Goal: Transaction & Acquisition: Purchase product/service

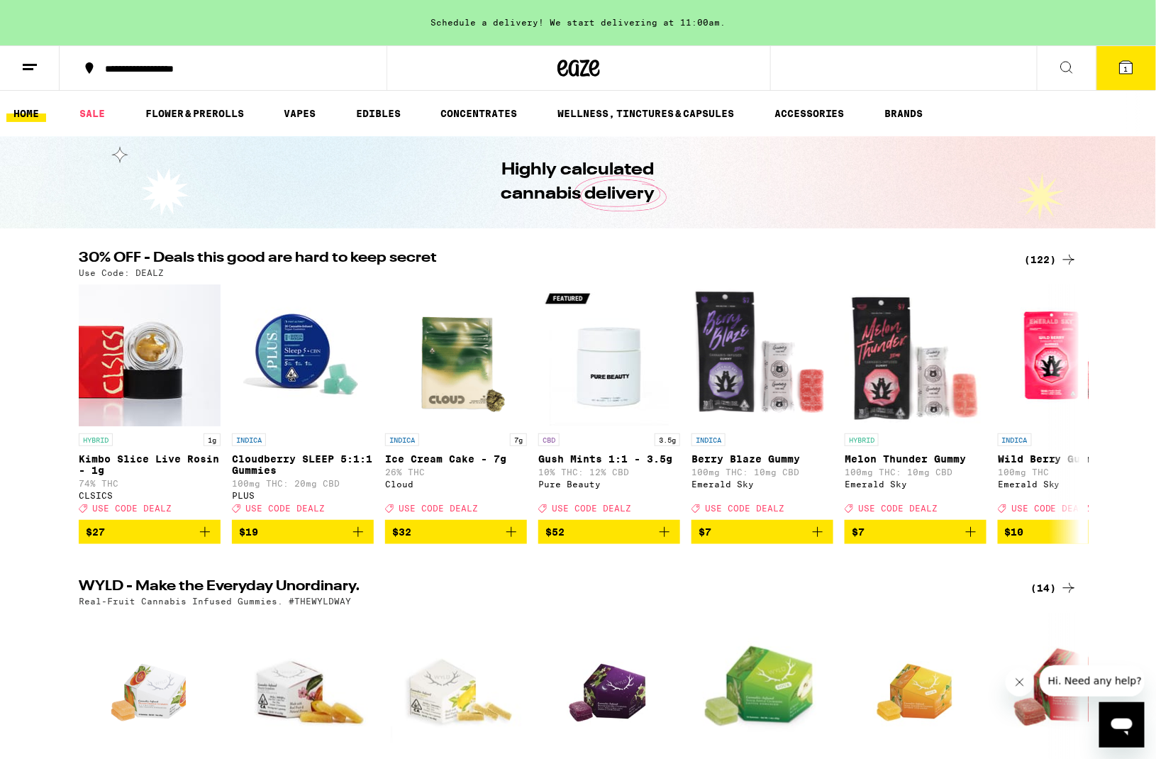
click at [1046, 261] on div "(122)" at bounding box center [1051, 259] width 52 height 17
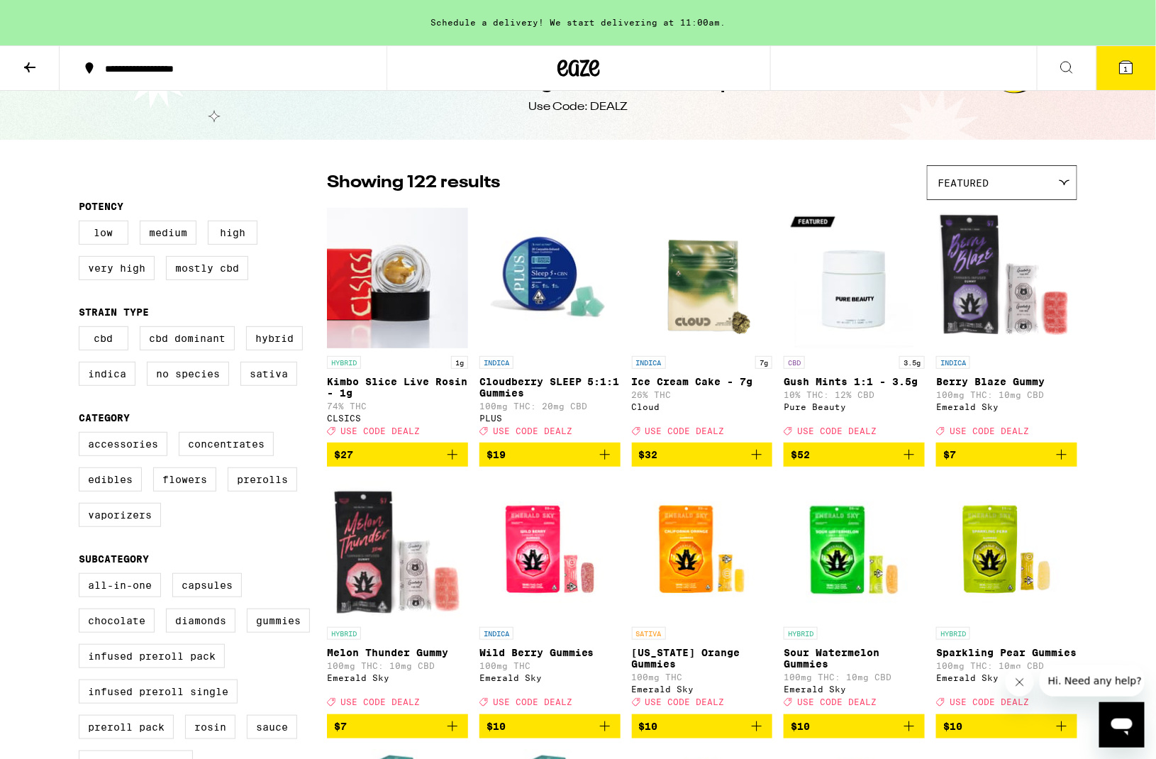
scroll to position [43, 0]
click at [141, 527] on label "Vaporizers" at bounding box center [120, 515] width 82 height 24
click at [82, 435] on input "Vaporizers" at bounding box center [82, 434] width 1 height 1
checkbox input "true"
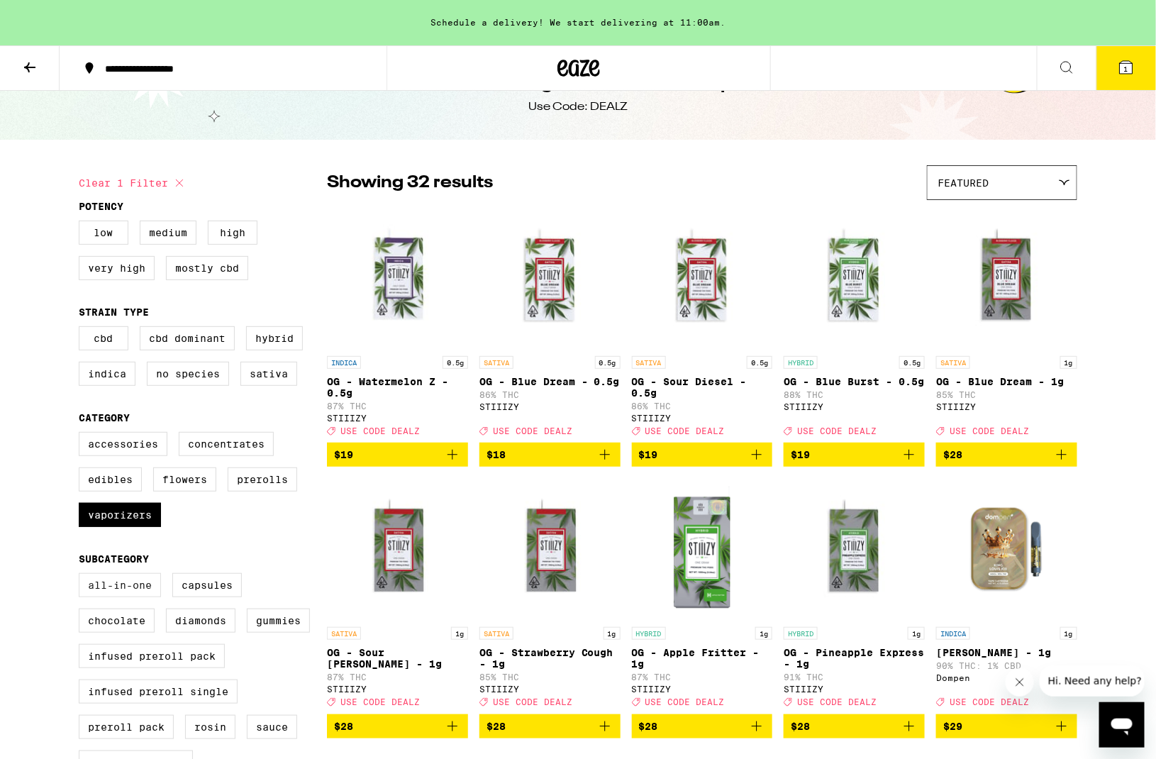
click at [125, 597] on label "All-In-One" at bounding box center [120, 585] width 82 height 24
click at [82, 576] on input "All-In-One" at bounding box center [82, 575] width 1 height 1
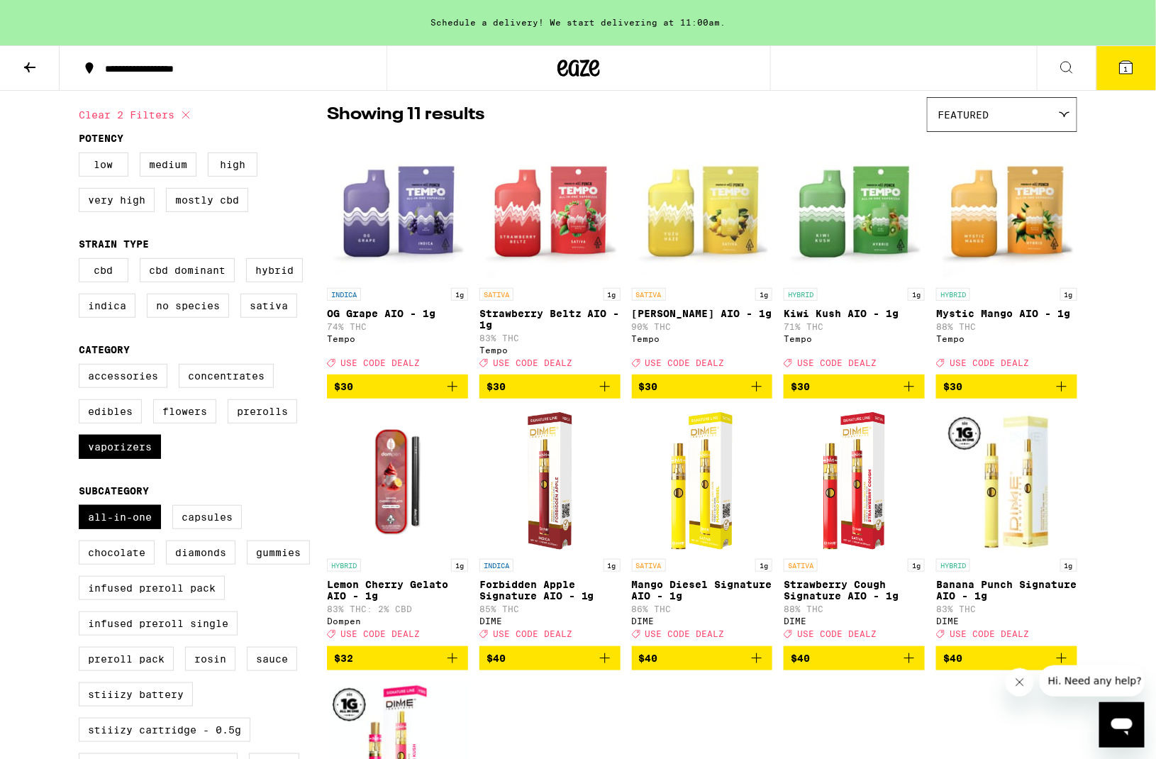
scroll to position [104, 0]
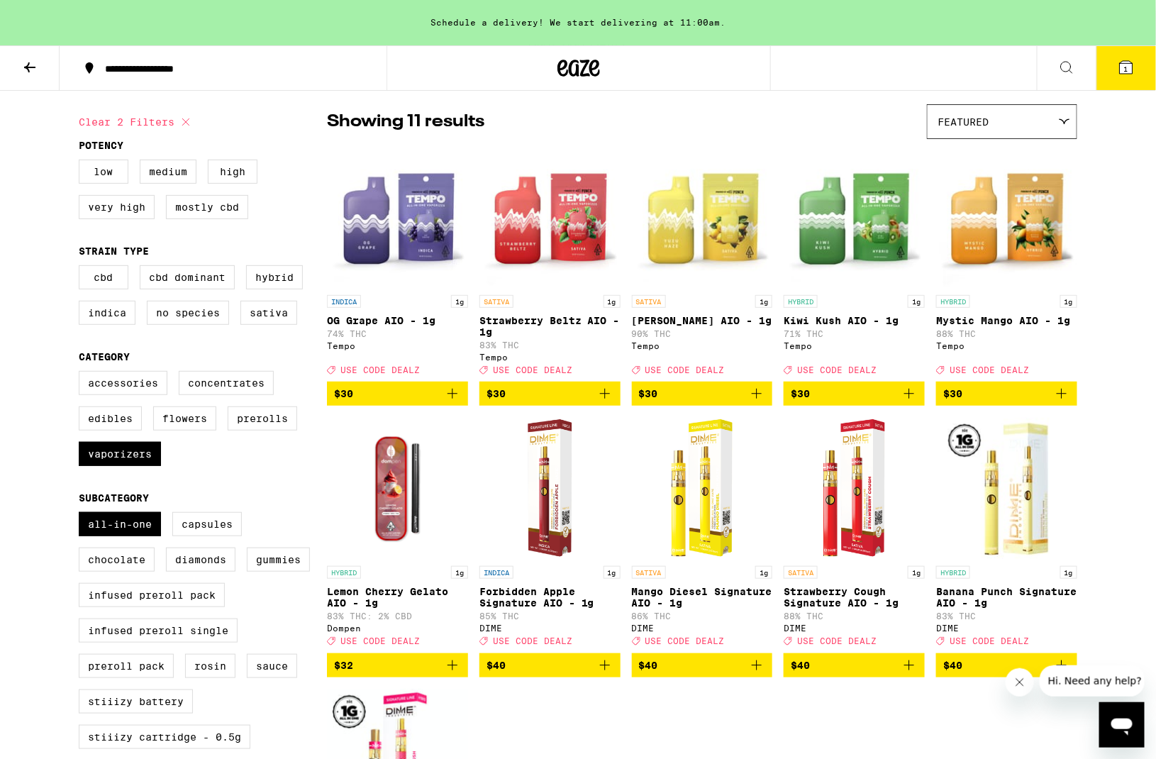
click at [972, 116] on span "Featured" at bounding box center [963, 121] width 51 height 11
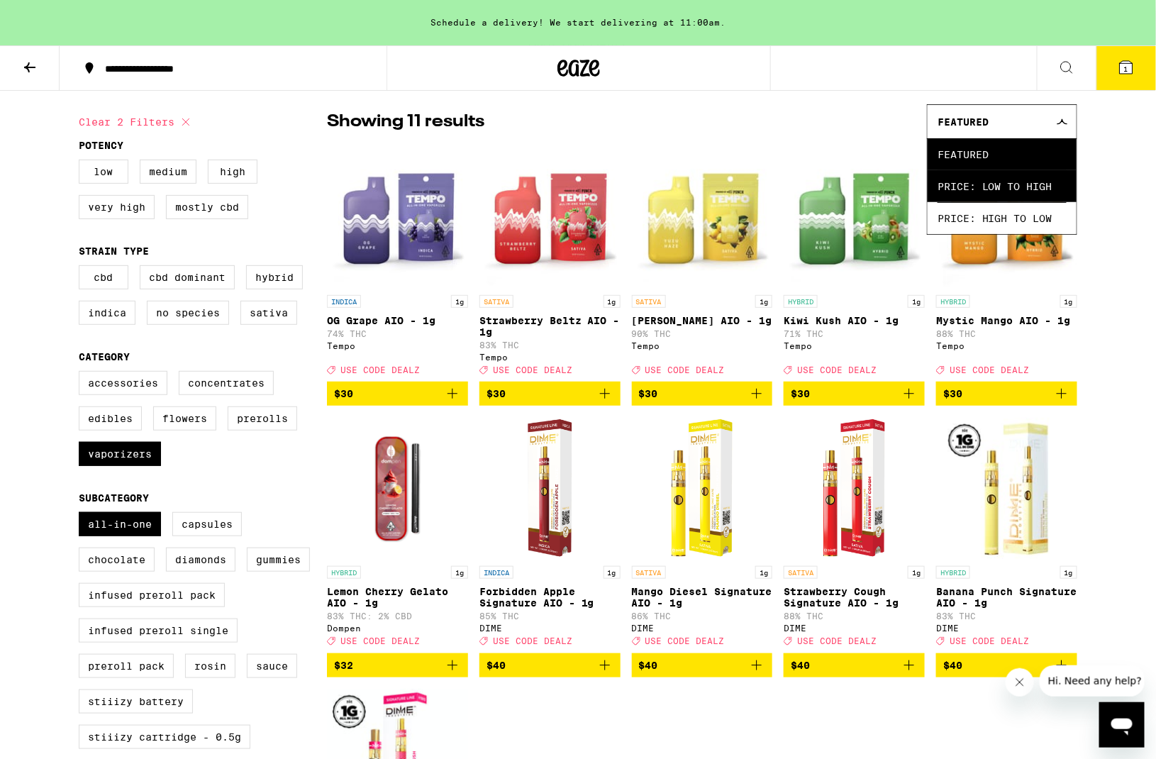
click at [975, 186] on span "Price: Low to High" at bounding box center [1002, 186] width 129 height 32
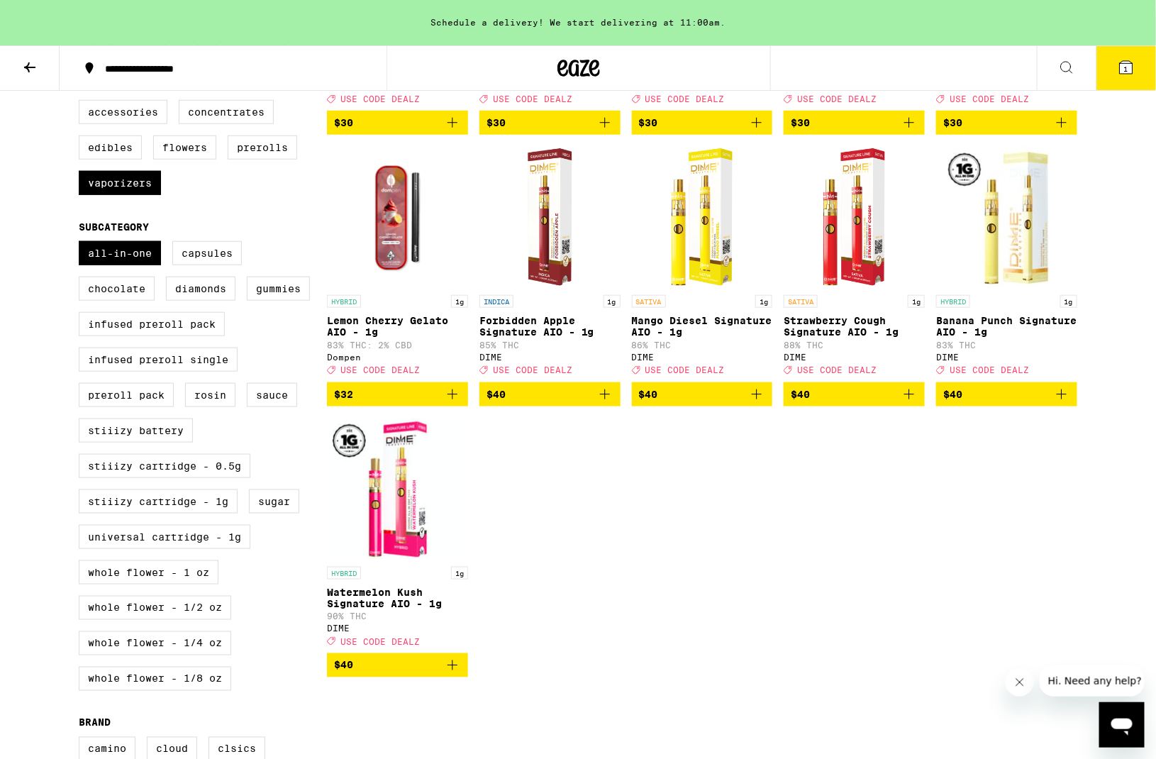
scroll to position [382, 0]
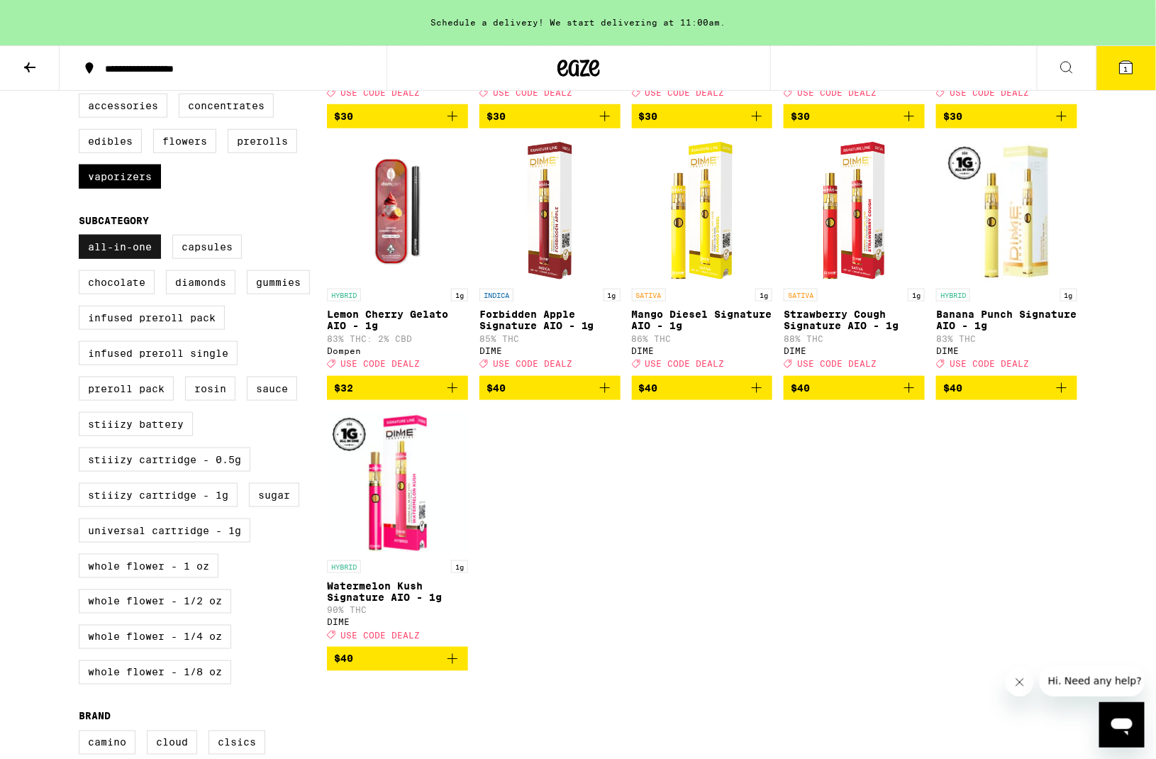
click at [147, 259] on label "All-In-One" at bounding box center [120, 247] width 82 height 24
click at [82, 238] on input "All-In-One" at bounding box center [82, 237] width 1 height 1
checkbox input "false"
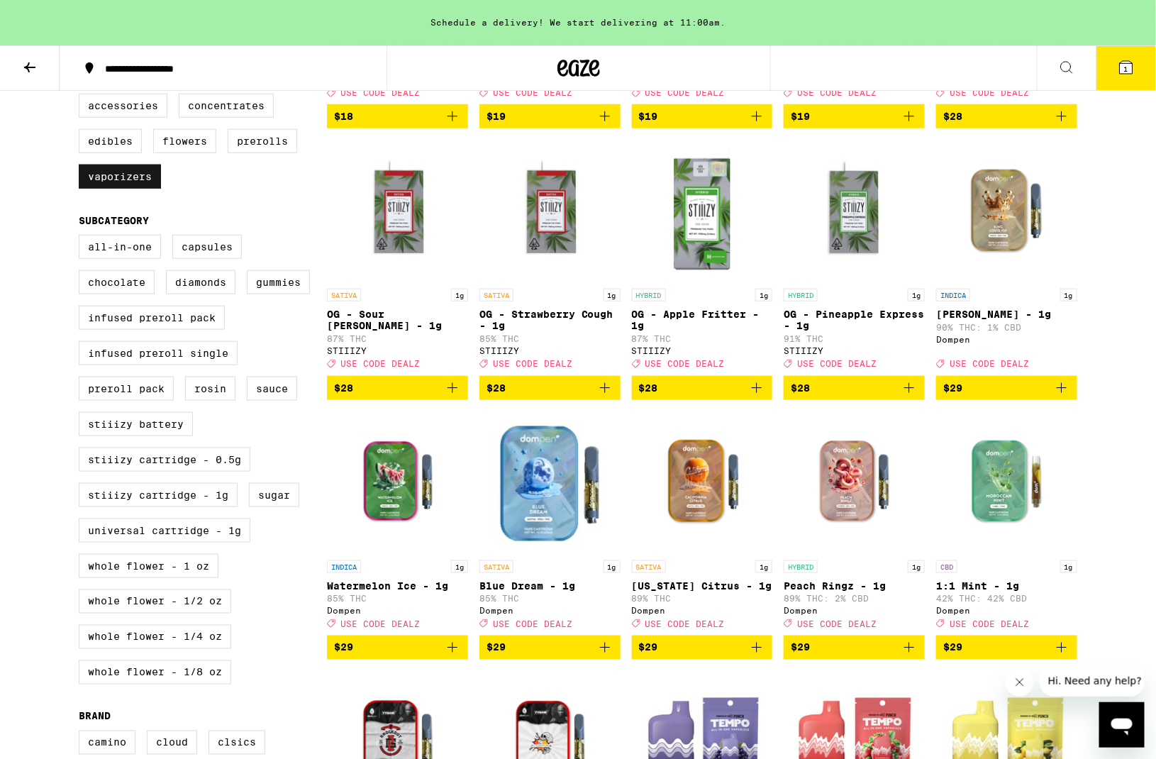
click at [148, 189] on label "Vaporizers" at bounding box center [120, 177] width 82 height 24
click at [82, 96] on input "Vaporizers" at bounding box center [82, 96] width 1 height 1
checkbox input "false"
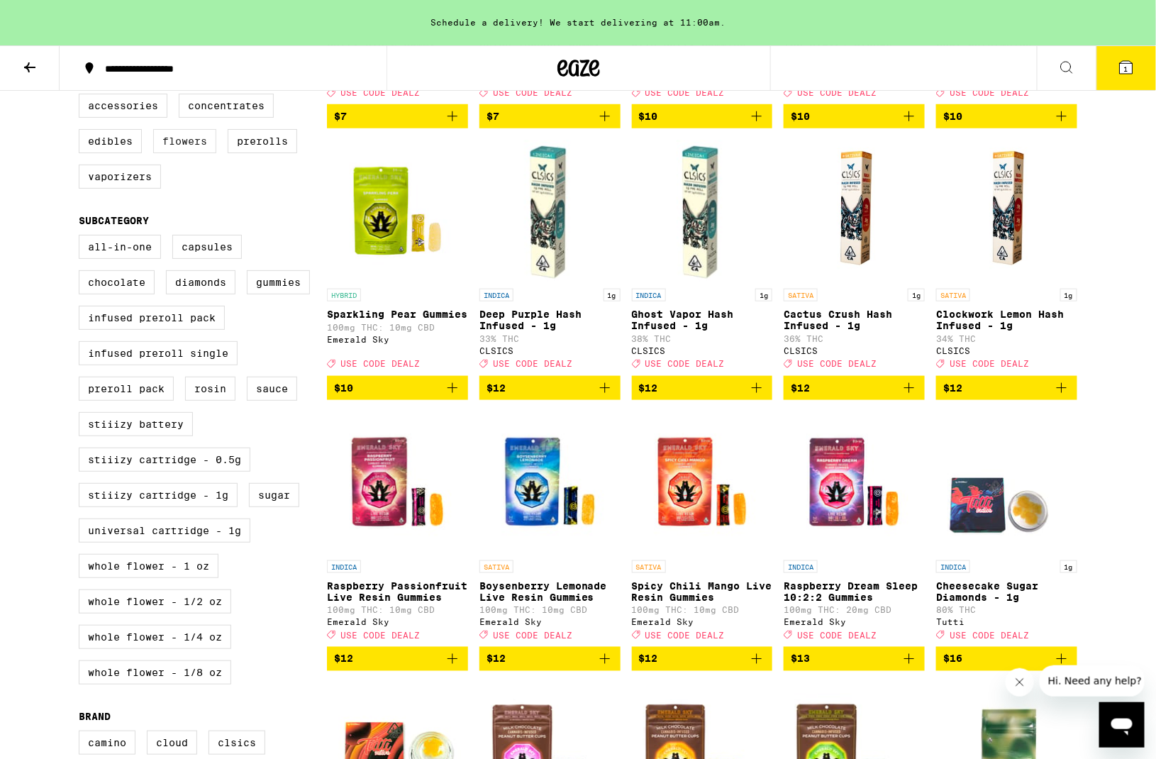
click at [187, 153] on label "Flowers" at bounding box center [184, 141] width 63 height 24
click at [82, 96] on input "Flowers" at bounding box center [82, 96] width 1 height 1
checkbox input "true"
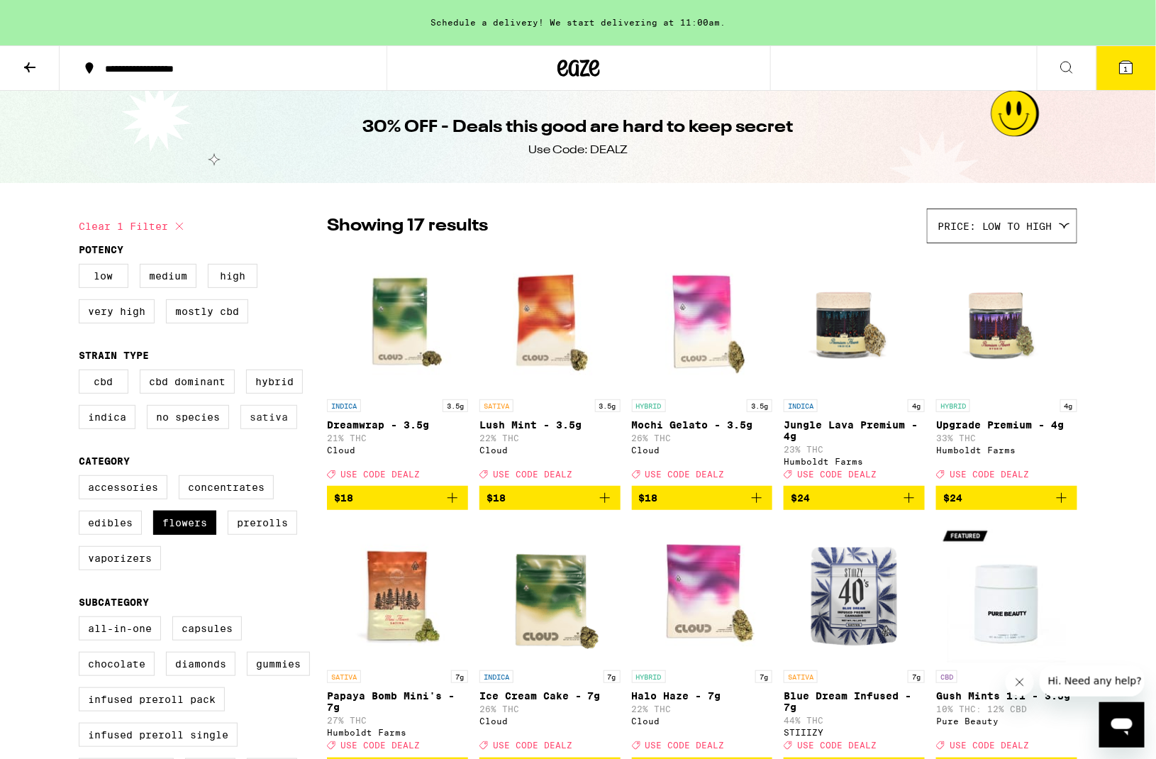
click at [259, 421] on label "Sativa" at bounding box center [268, 417] width 57 height 24
click at [82, 372] on input "Sativa" at bounding box center [82, 372] width 1 height 1
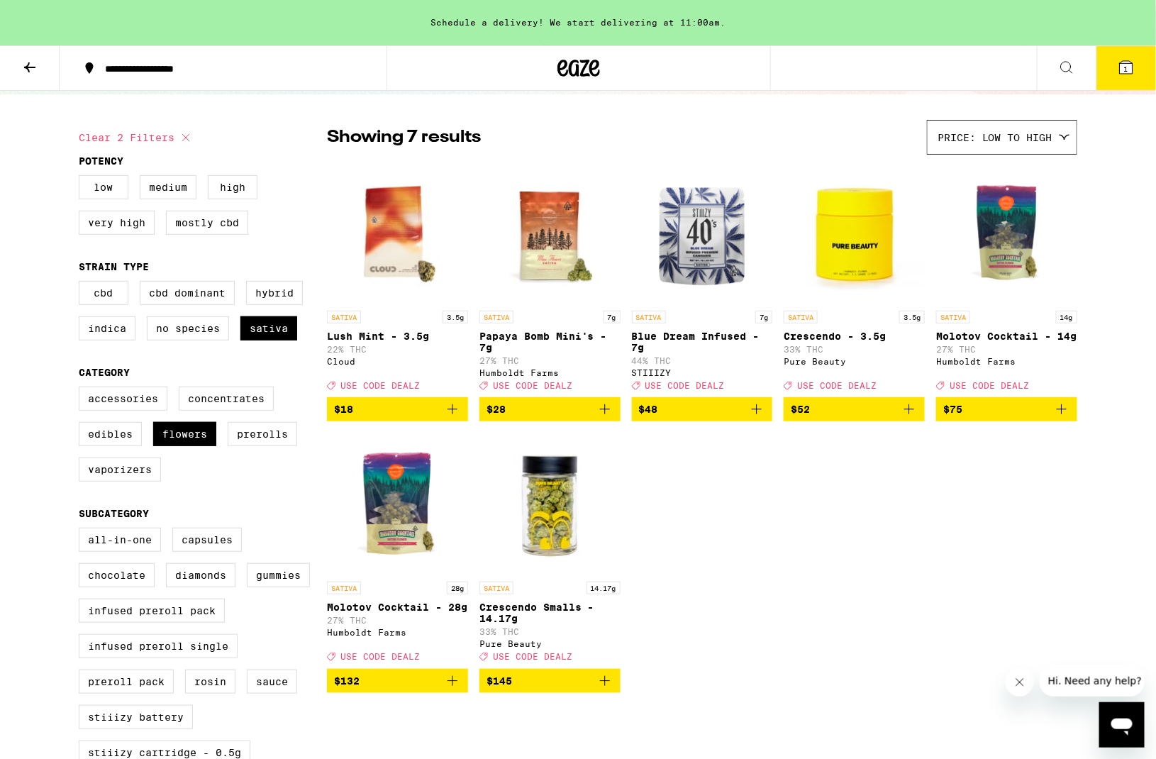
scroll to position [101, 0]
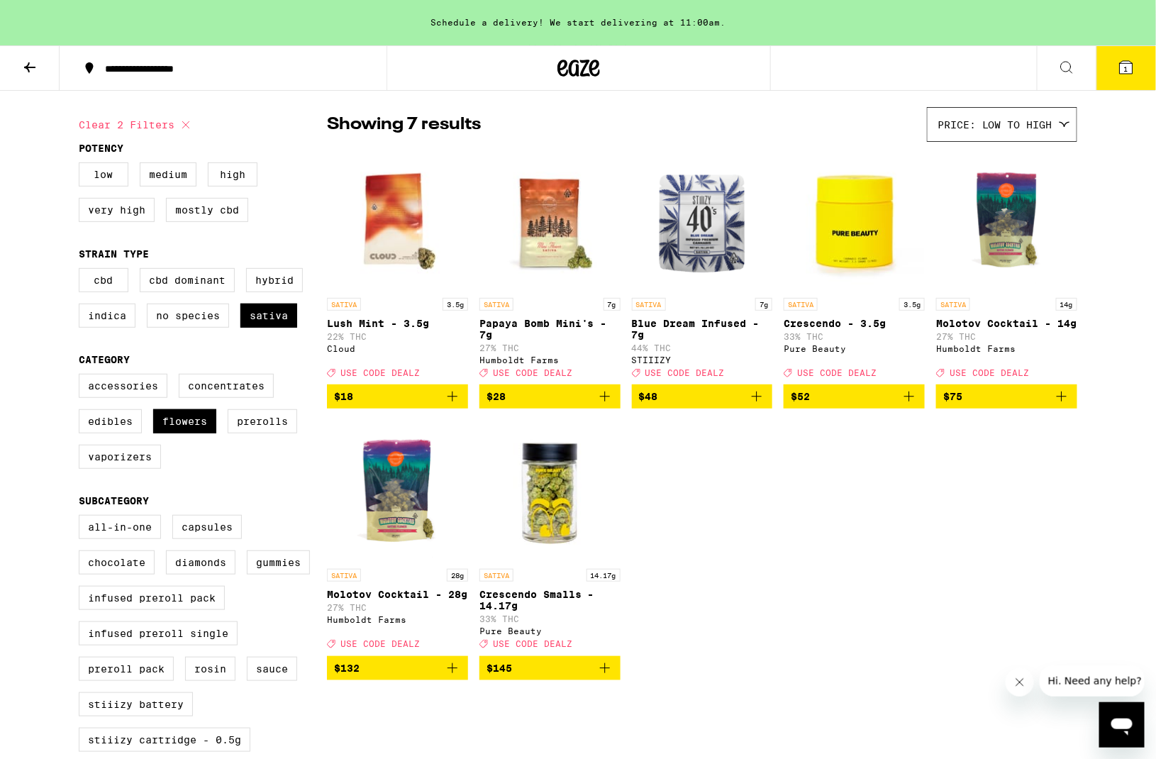
click at [455, 677] on icon "Add to bag" at bounding box center [452, 668] width 17 height 17
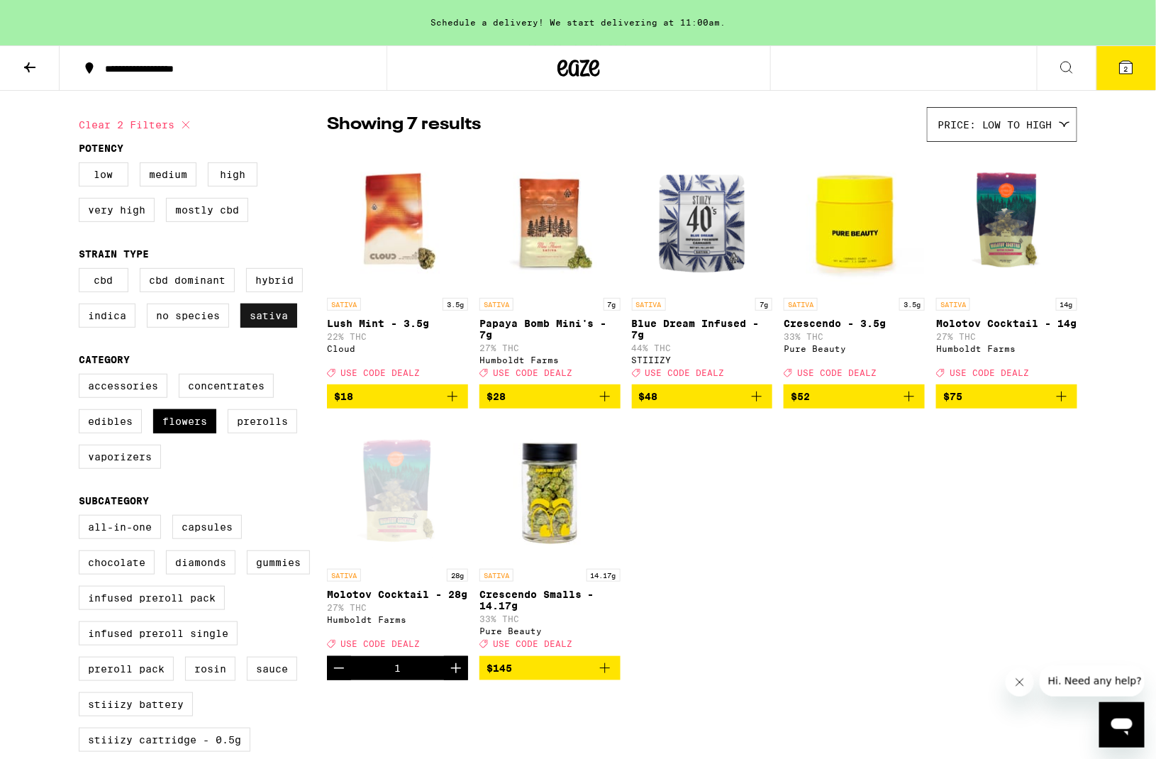
click at [265, 328] on label "Sativa" at bounding box center [268, 316] width 57 height 24
click at [82, 271] on input "Sativa" at bounding box center [82, 270] width 1 height 1
checkbox input "false"
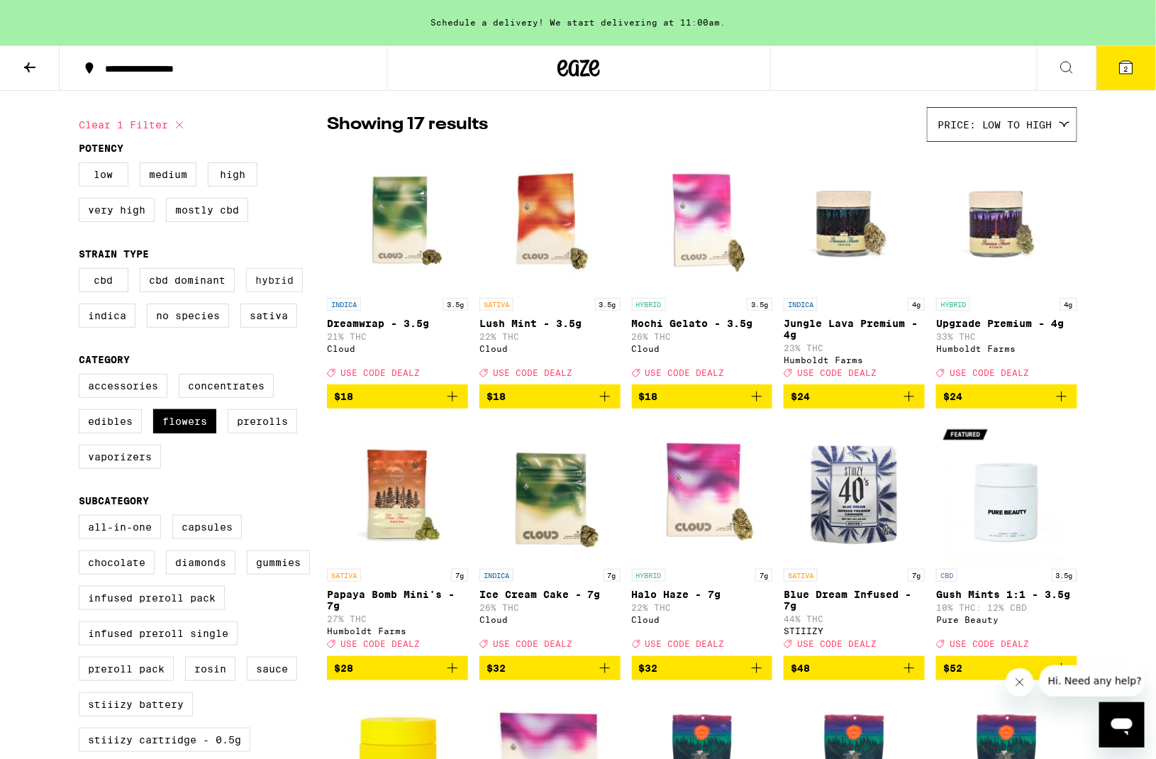
click at [270, 292] on label "Hybrid" at bounding box center [274, 280] width 57 height 24
click at [82, 271] on input "Hybrid" at bounding box center [82, 270] width 1 height 1
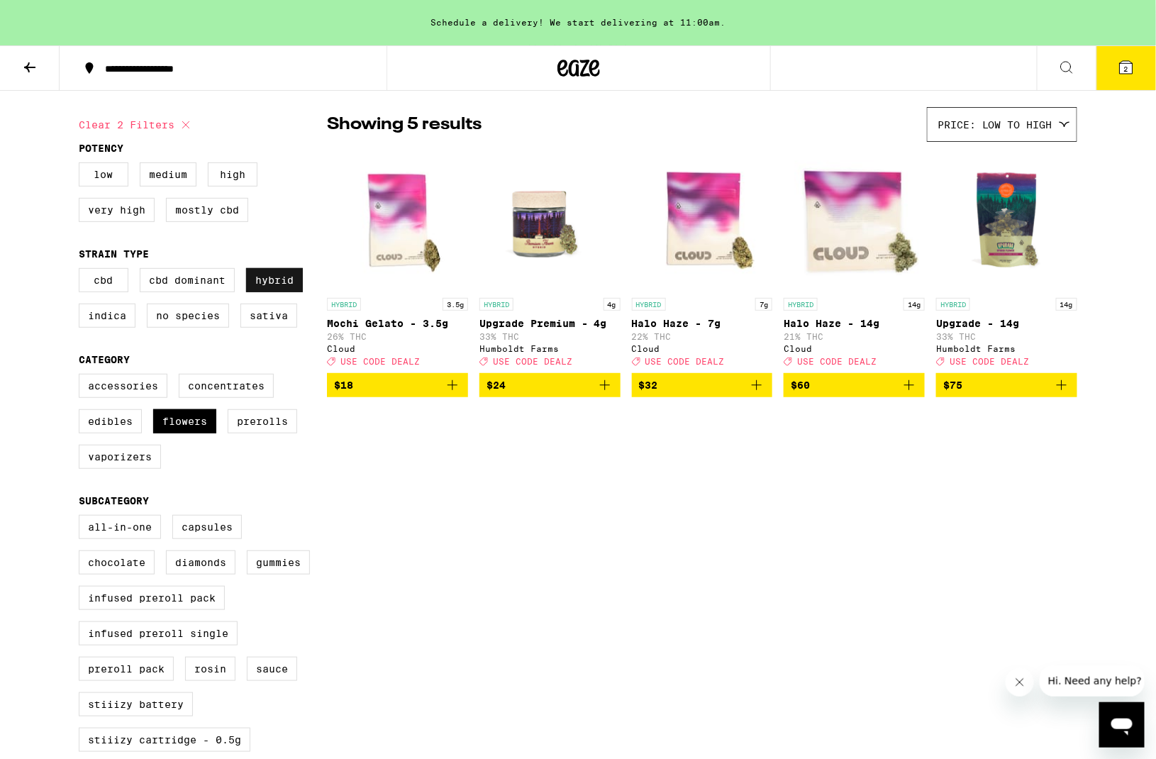
click at [270, 292] on label "Hybrid" at bounding box center [274, 280] width 57 height 24
click at [82, 271] on input "Hybrid" at bounding box center [82, 270] width 1 height 1
checkbox input "false"
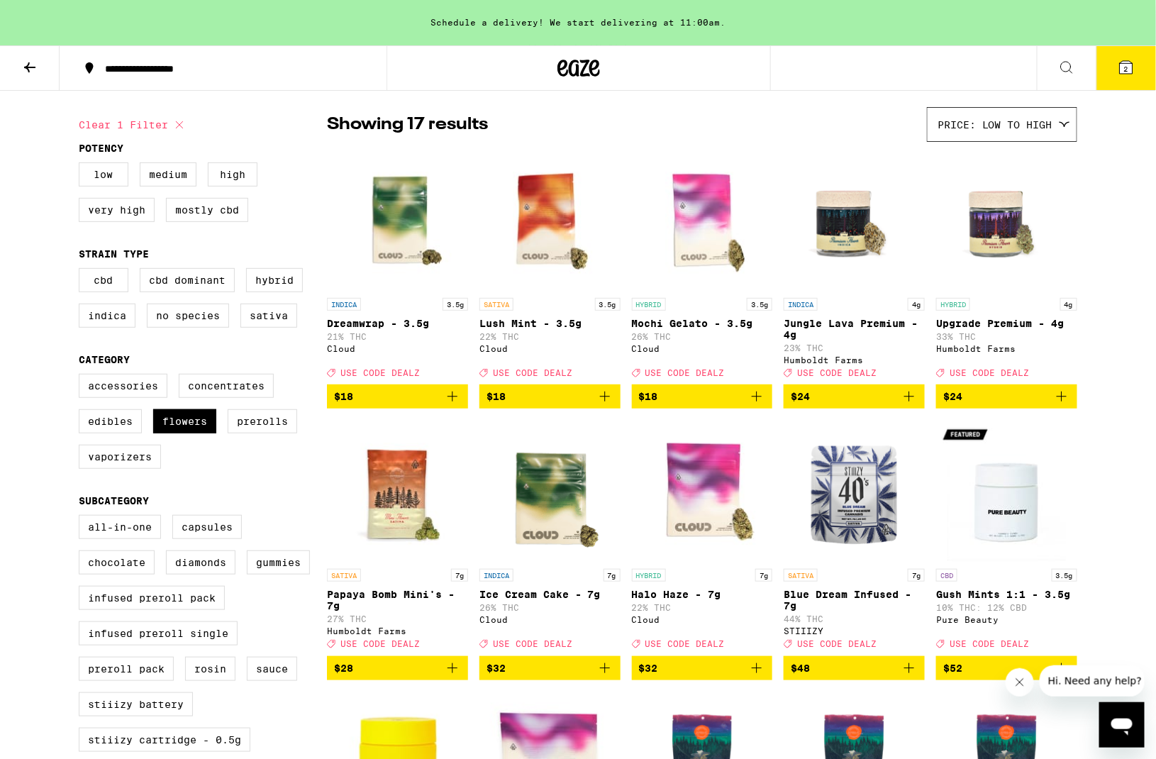
click at [101, 339] on div "CBD CBD Dominant Hybrid Indica No Species Sativa" at bounding box center [203, 303] width 248 height 71
click at [101, 328] on label "Indica" at bounding box center [107, 316] width 57 height 24
click at [82, 271] on input "Indica" at bounding box center [82, 270] width 1 height 1
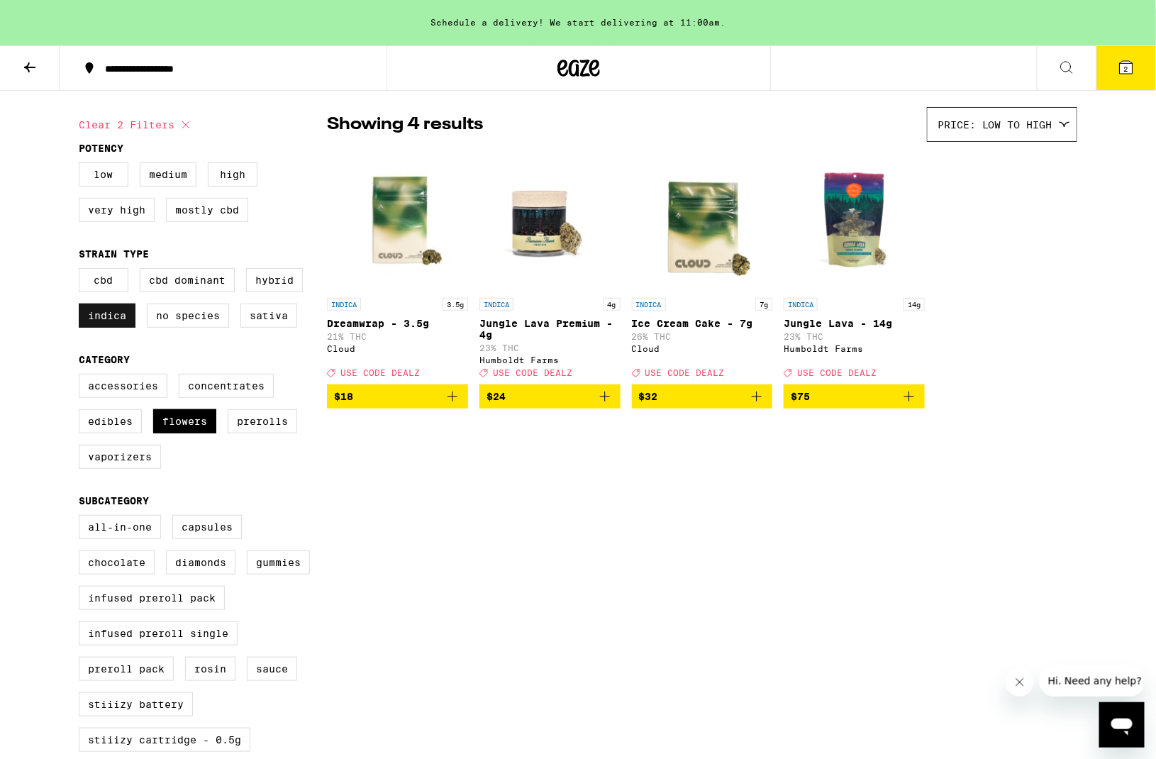
click at [104, 328] on label "Indica" at bounding box center [107, 316] width 57 height 24
click at [82, 271] on input "Indica" at bounding box center [82, 270] width 1 height 1
checkbox input "false"
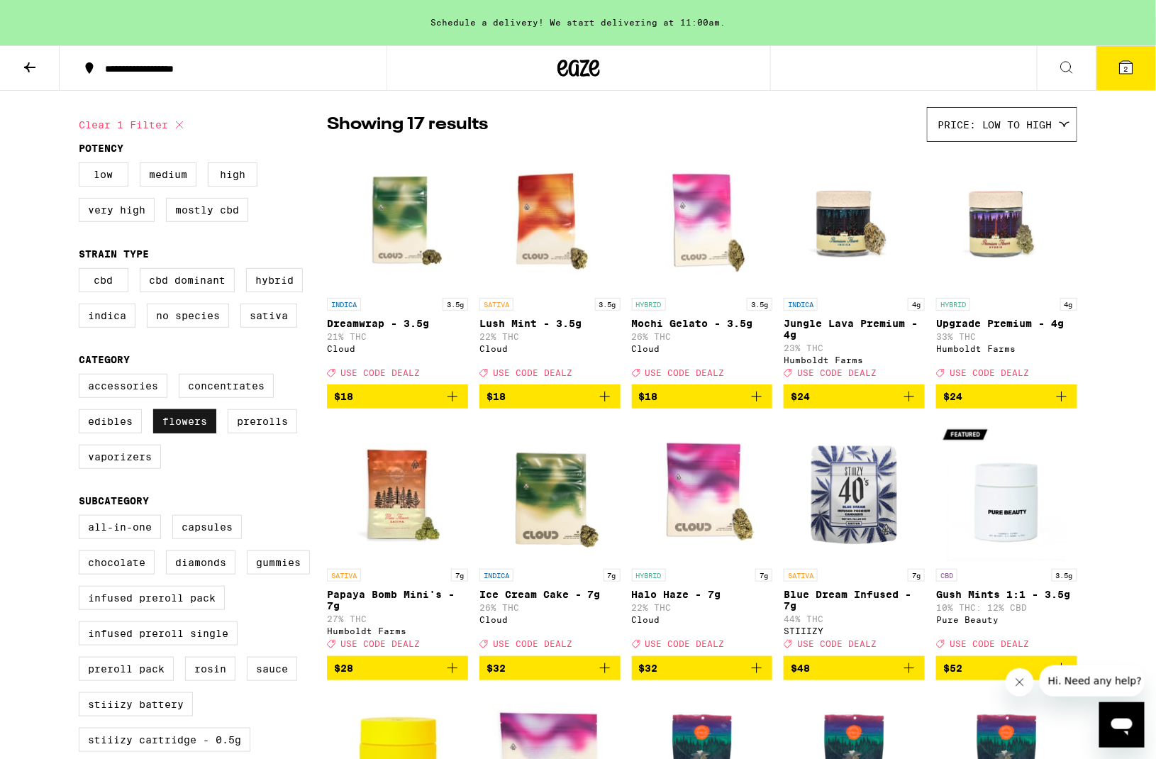
click at [171, 433] on label "Flowers" at bounding box center [184, 421] width 63 height 24
click at [82, 377] on input "Flowers" at bounding box center [82, 376] width 1 height 1
checkbox input "false"
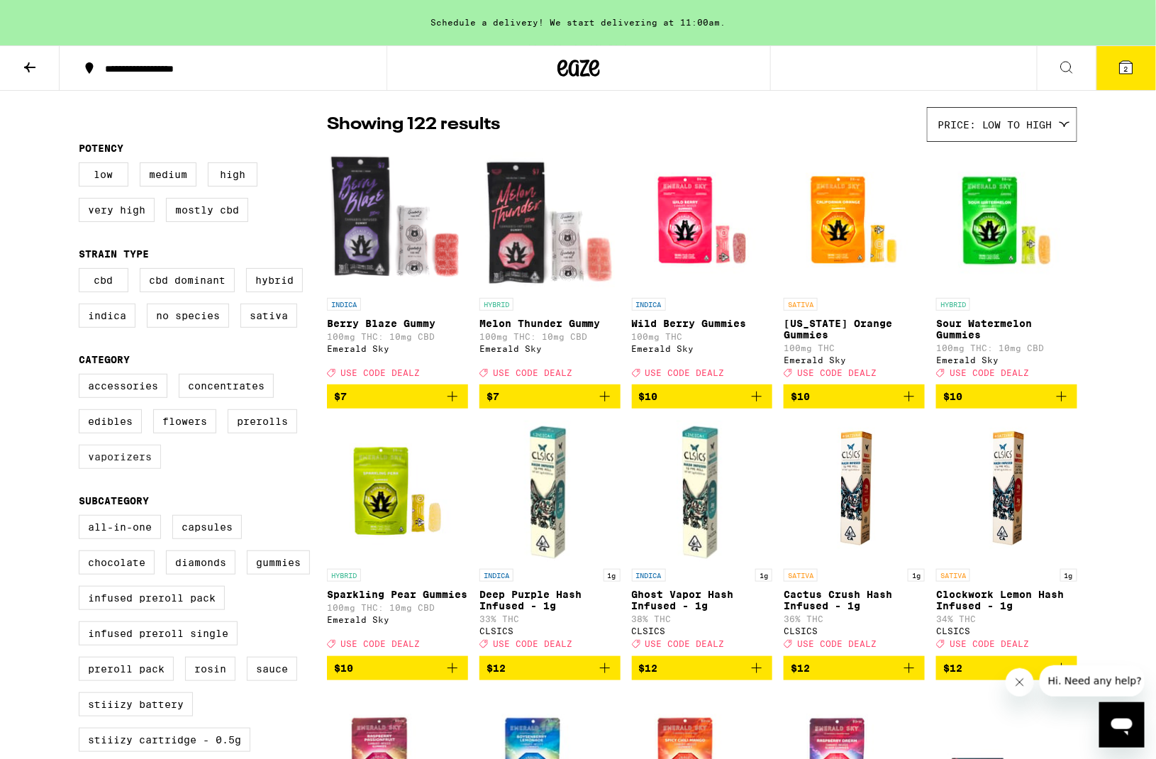
click at [131, 469] on label "Vaporizers" at bounding box center [120, 457] width 82 height 24
click at [82, 377] on input "Vaporizers" at bounding box center [82, 376] width 1 height 1
checkbox input "true"
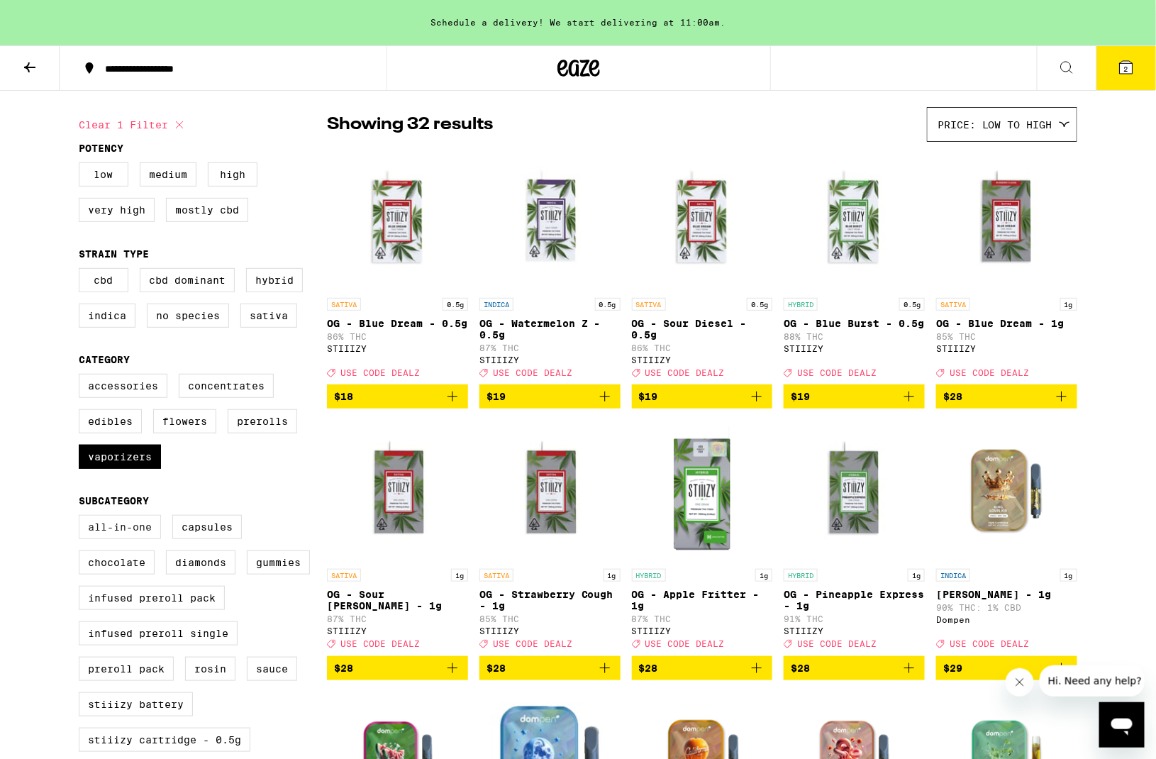
click at [125, 539] on label "All-In-One" at bounding box center [120, 527] width 82 height 24
click at [82, 518] on input "All-In-One" at bounding box center [82, 517] width 1 height 1
checkbox input "true"
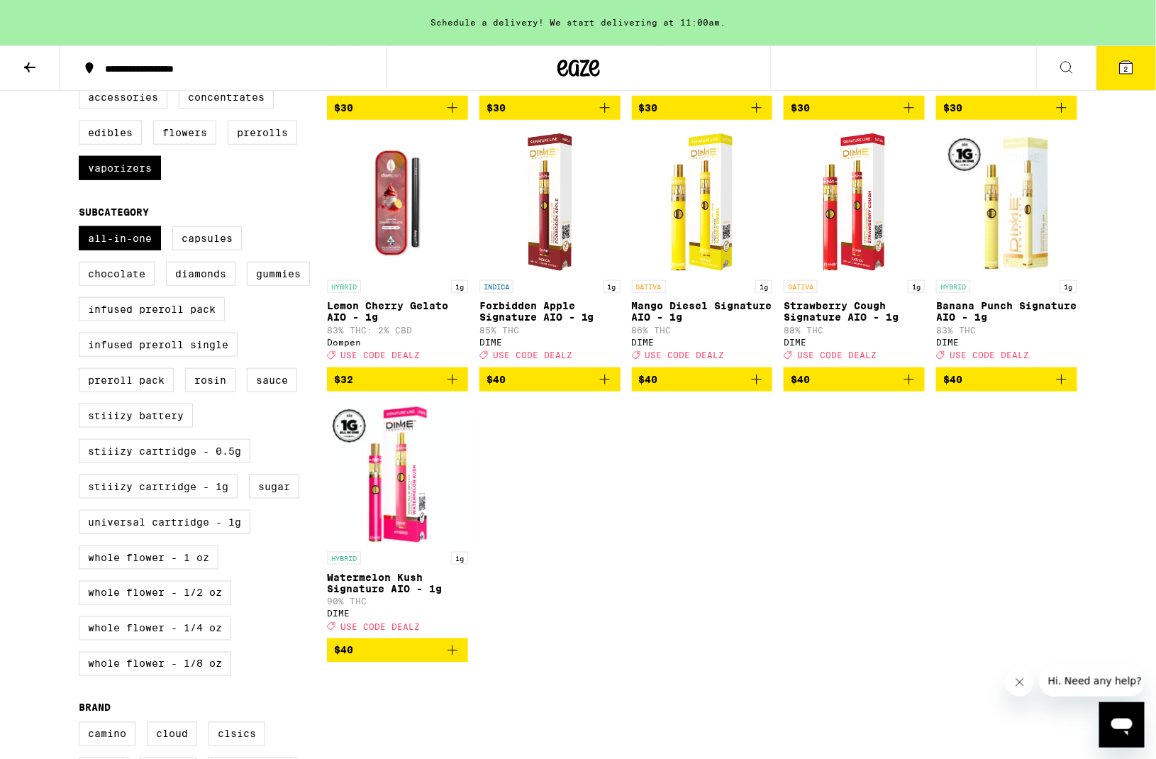
scroll to position [389, 0]
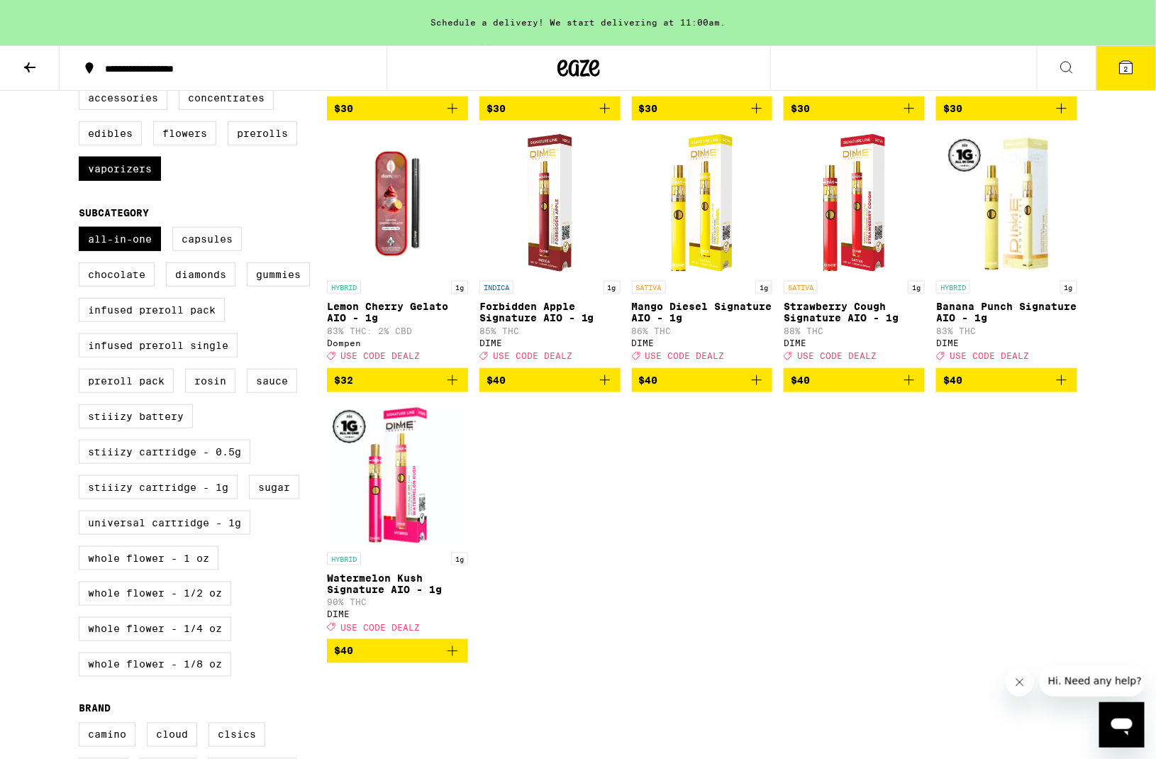
click at [452, 660] on icon "Add to bag" at bounding box center [452, 651] width 17 height 17
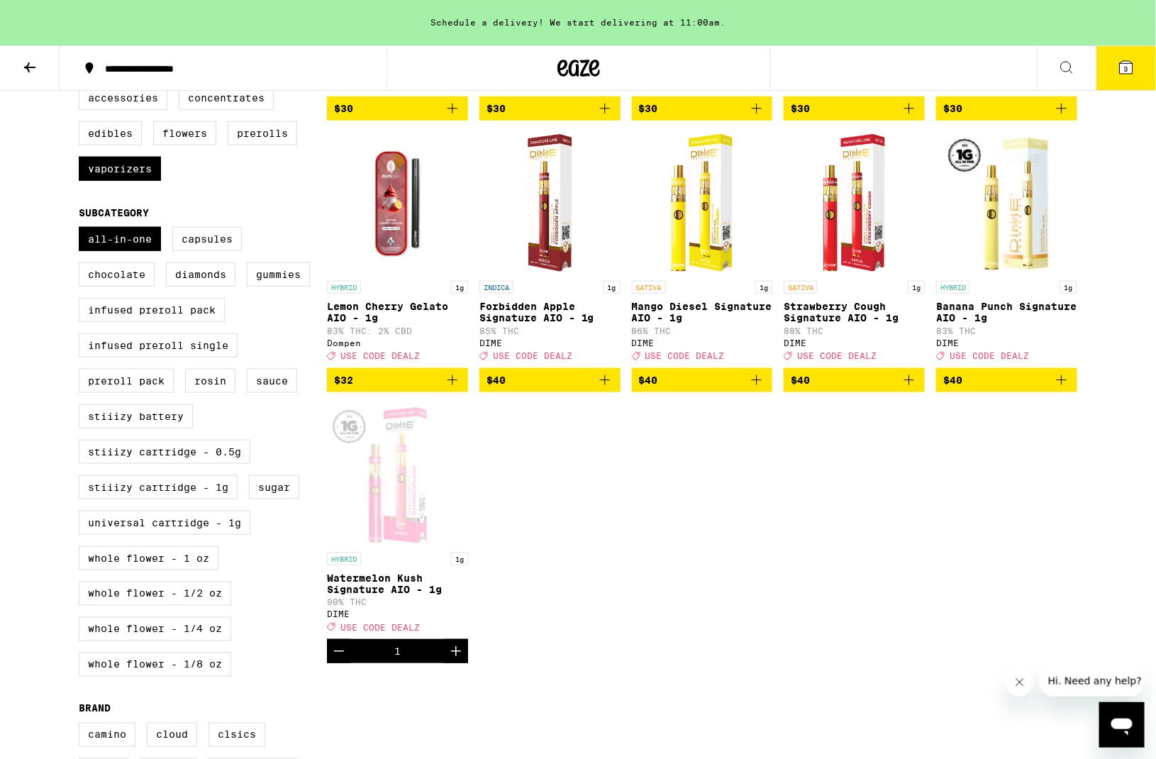
click at [1122, 78] on button "3" at bounding box center [1126, 68] width 60 height 44
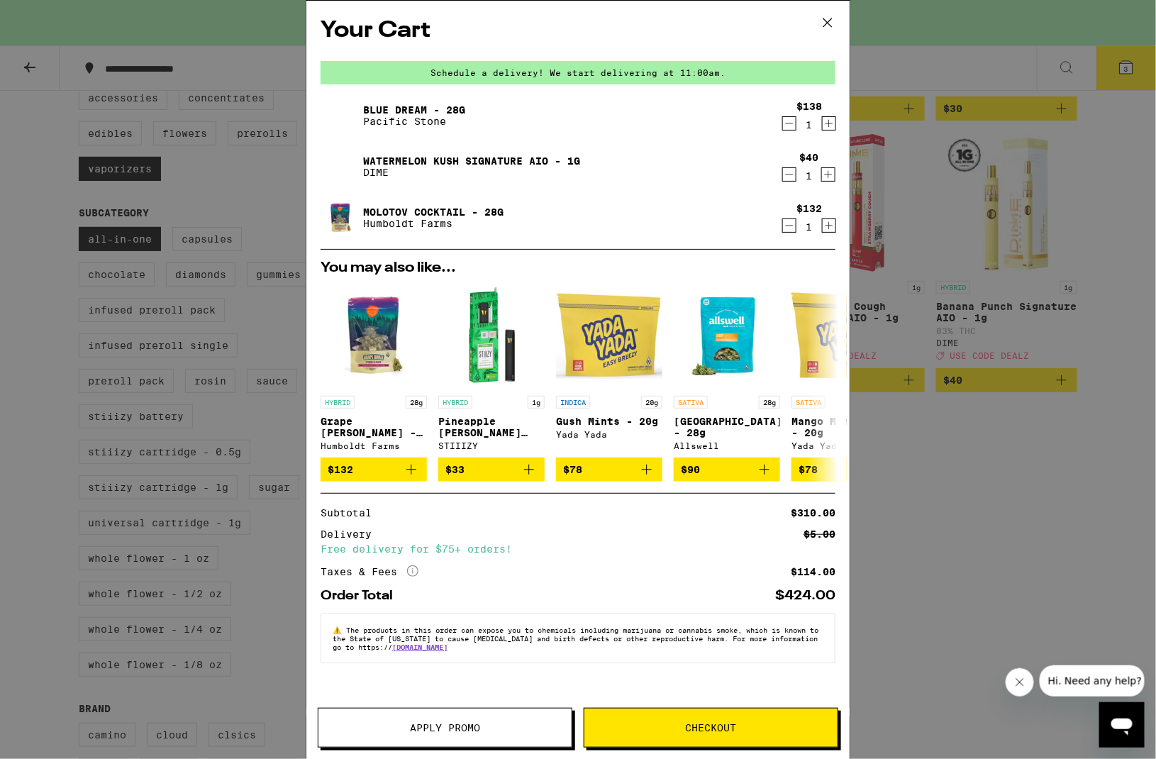
click at [786, 126] on icon "Decrement" at bounding box center [789, 123] width 13 height 17
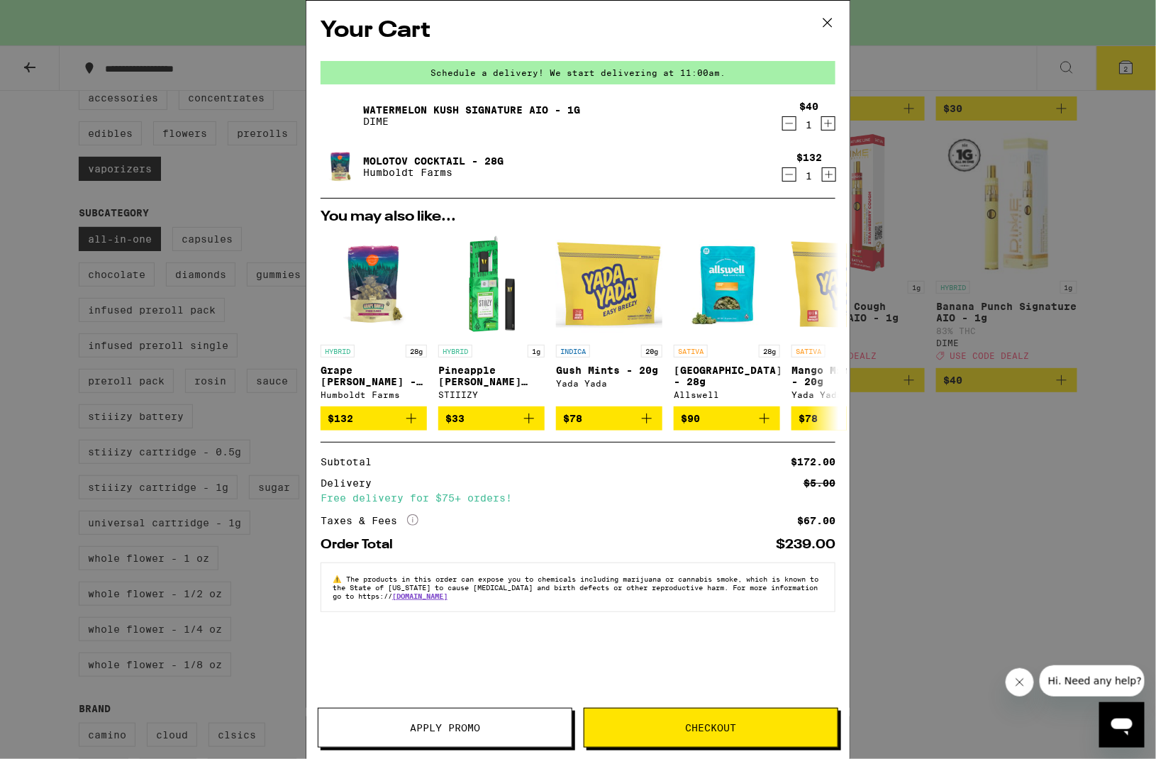
click at [831, 21] on icon at bounding box center [827, 22] width 21 height 21
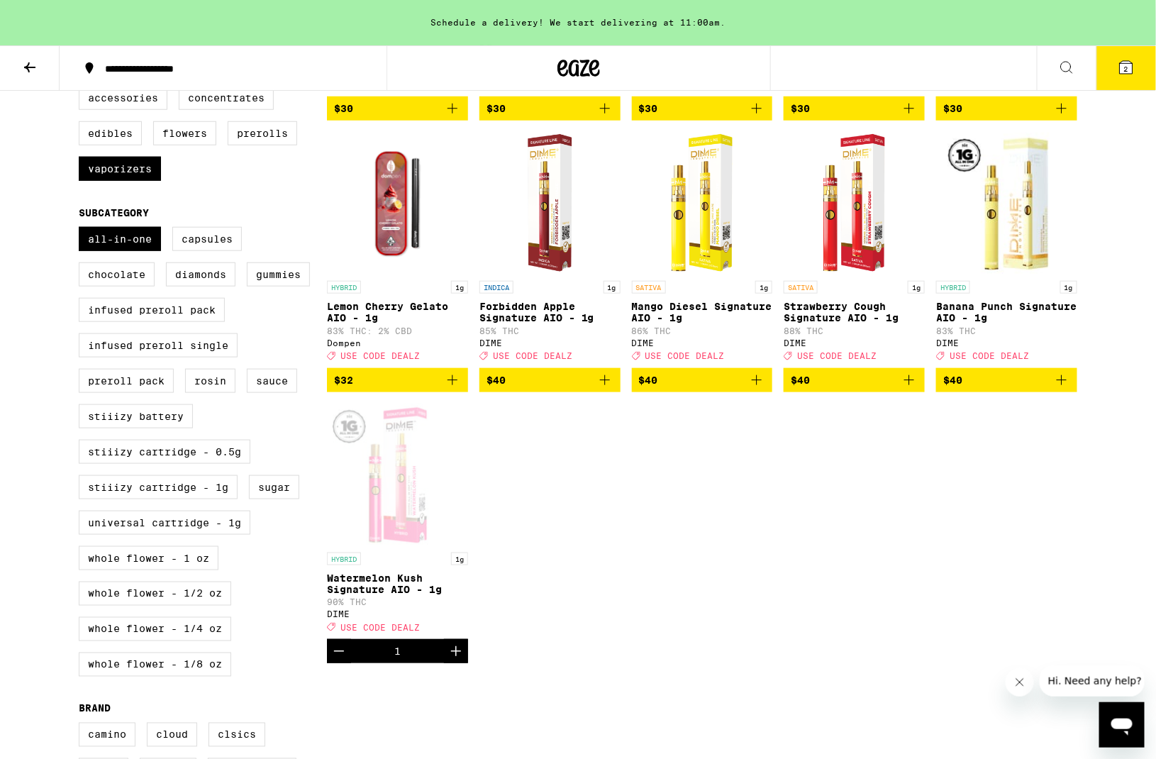
click at [1122, 67] on icon at bounding box center [1126, 67] width 13 height 13
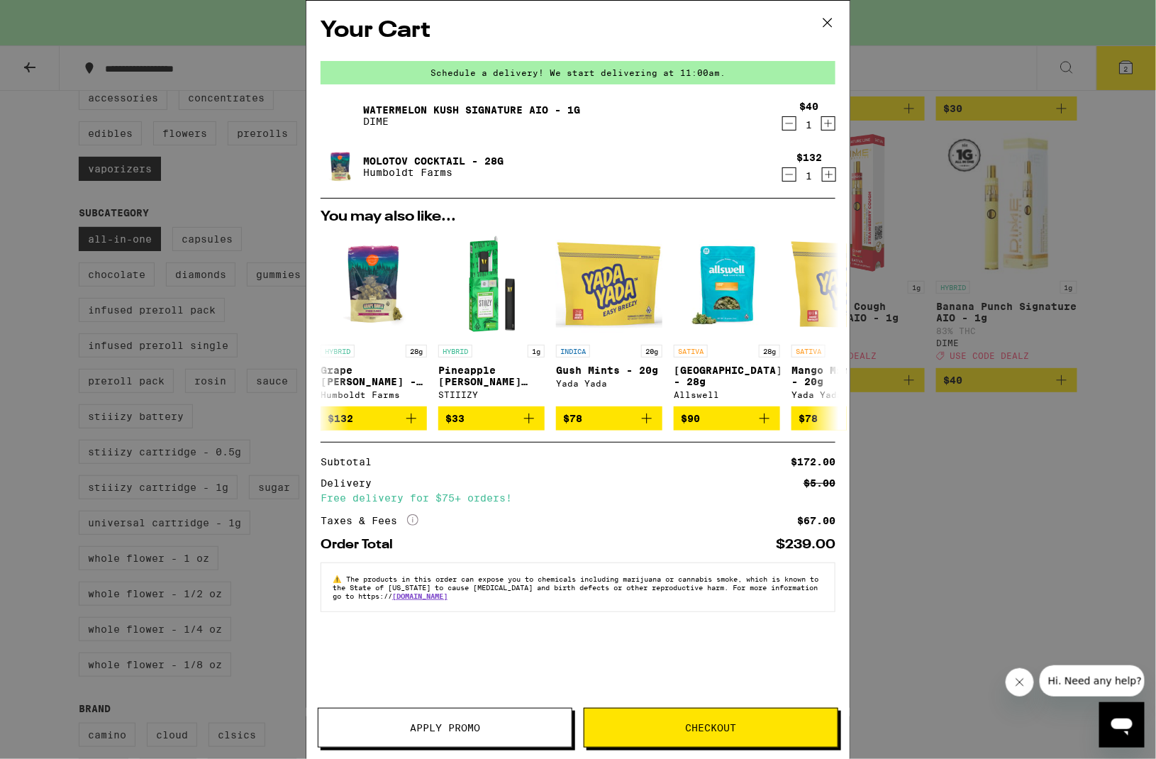
click at [447, 712] on button "Apply Promo" at bounding box center [445, 728] width 255 height 40
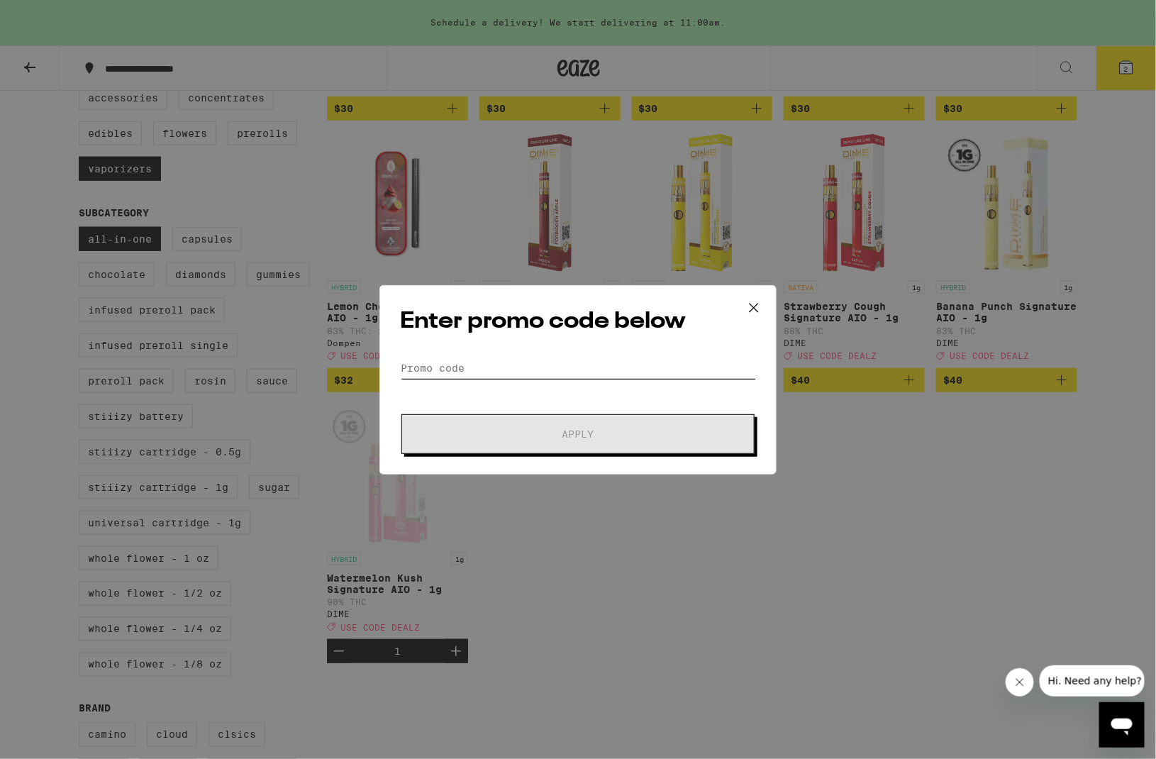
click at [489, 372] on input "Promo Code" at bounding box center [578, 367] width 356 height 21
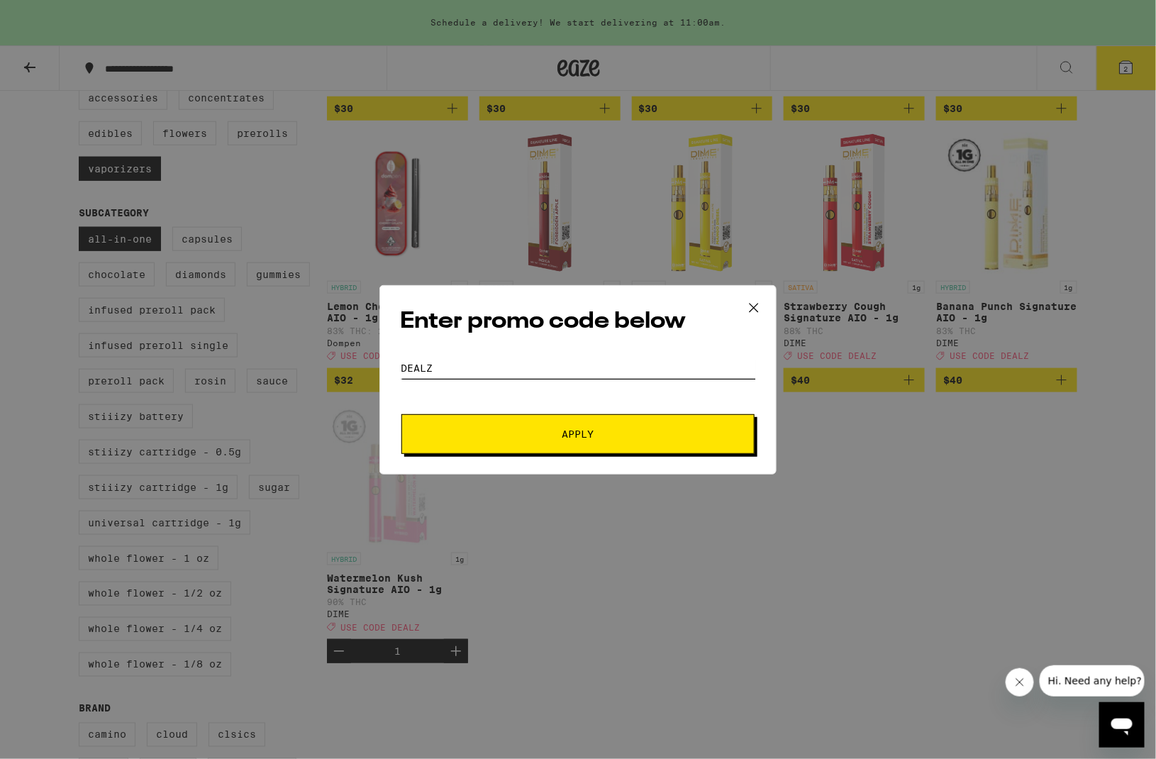
type input "dealz"
click at [578, 433] on button "Apply" at bounding box center [577, 434] width 353 height 40
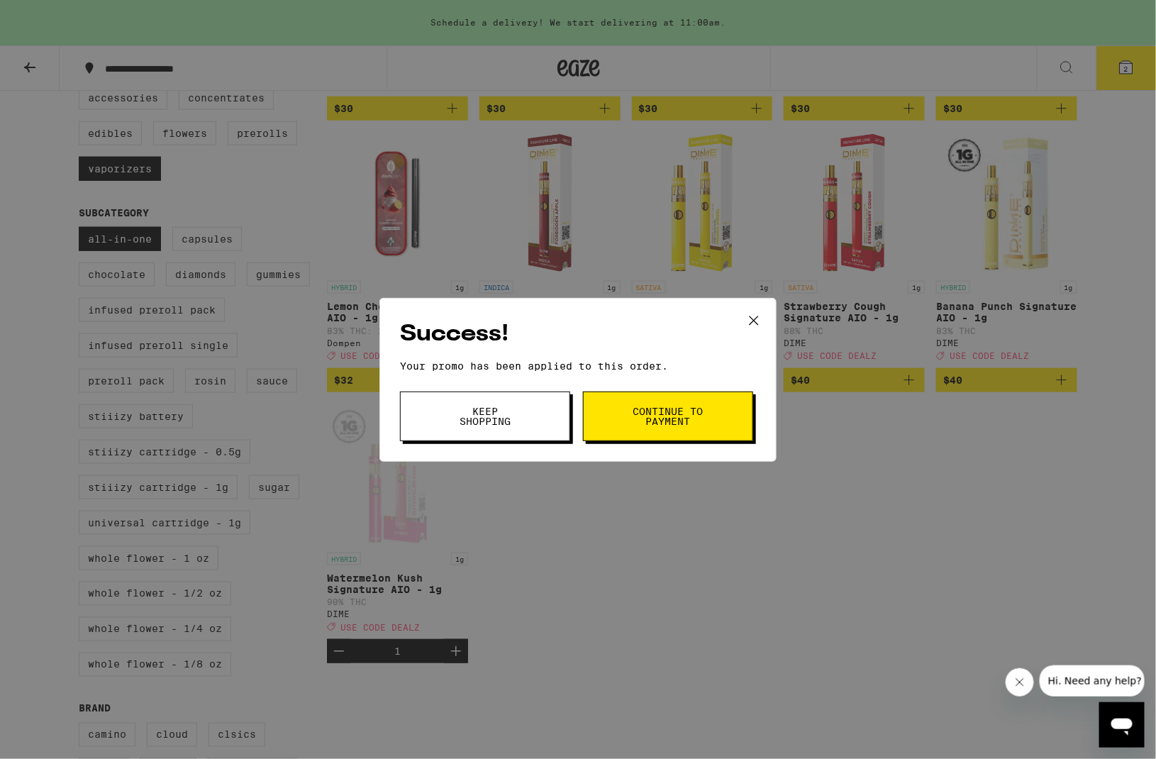
click at [480, 419] on span "Keep Shopping" at bounding box center [485, 416] width 72 height 20
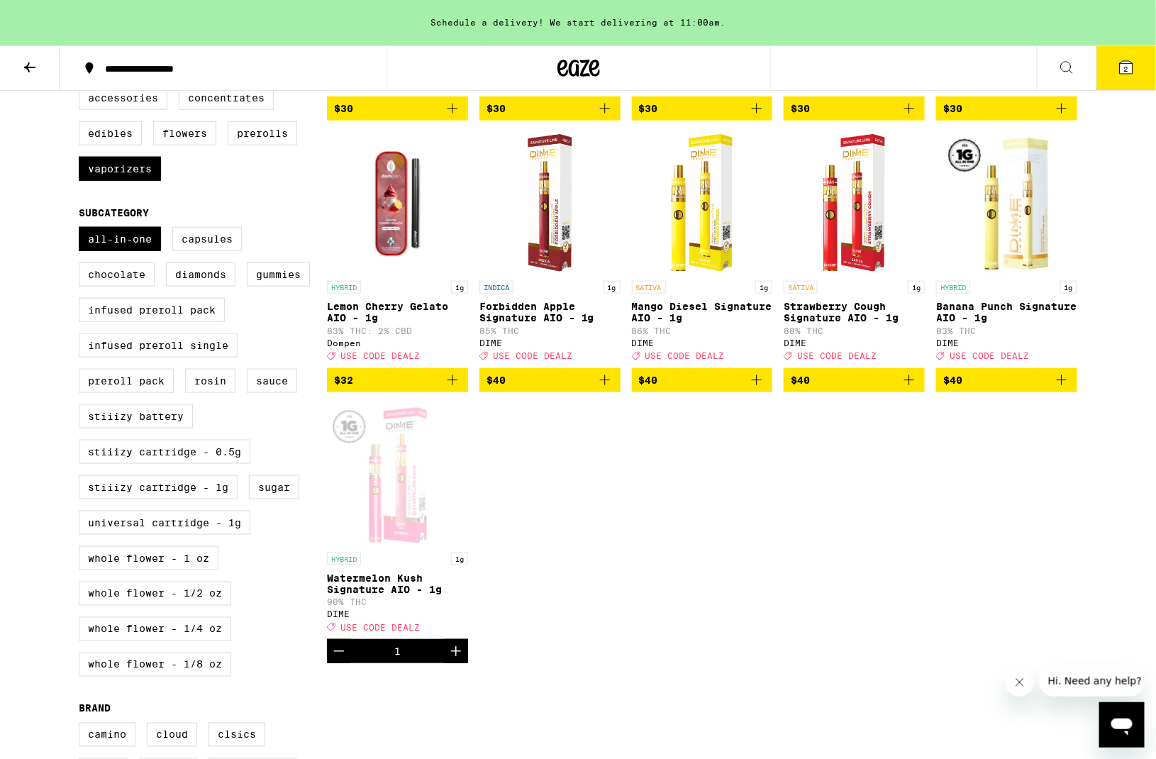
click at [1121, 70] on icon at bounding box center [1126, 67] width 13 height 13
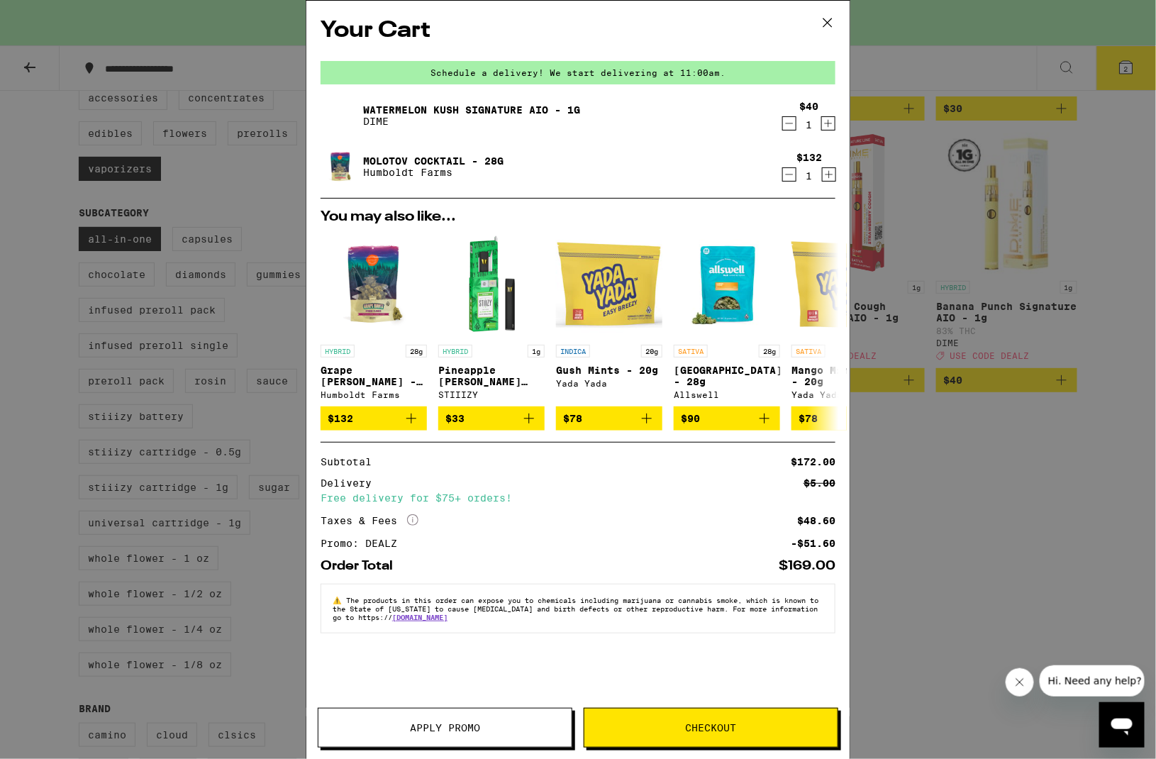
click at [795, 124] on icon "Decrement" at bounding box center [789, 123] width 13 height 17
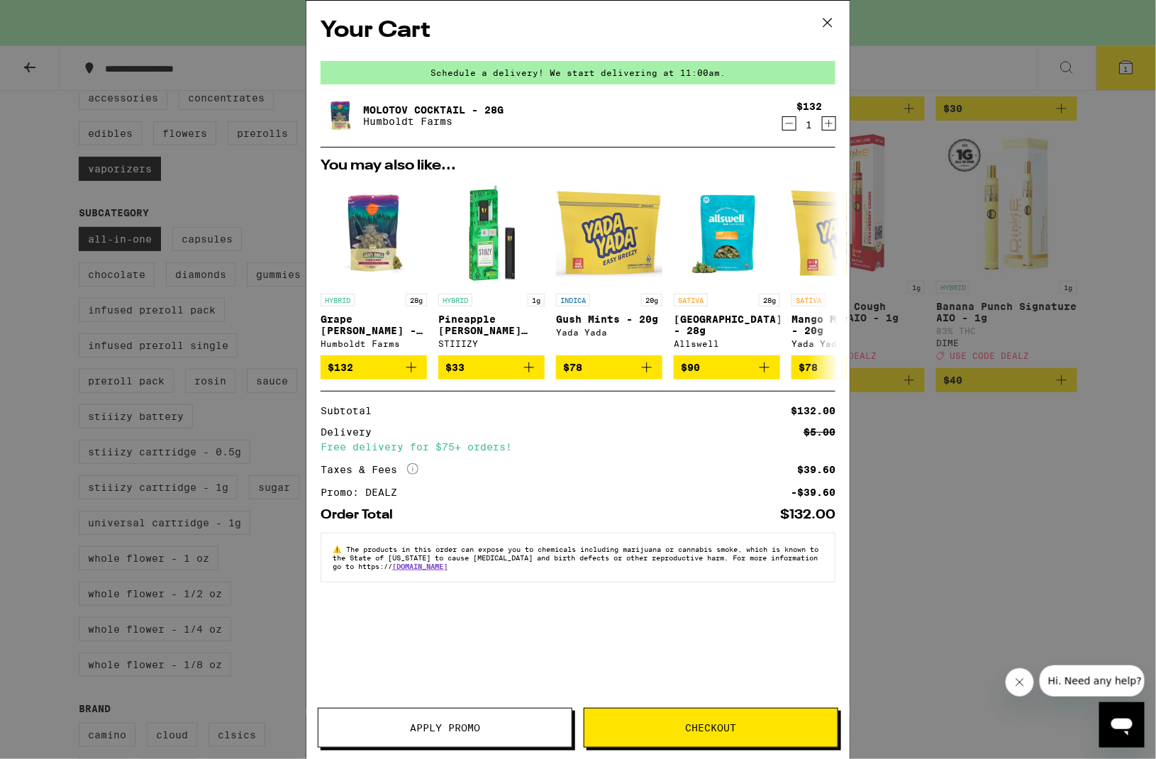
click at [833, 25] on icon at bounding box center [827, 22] width 21 height 21
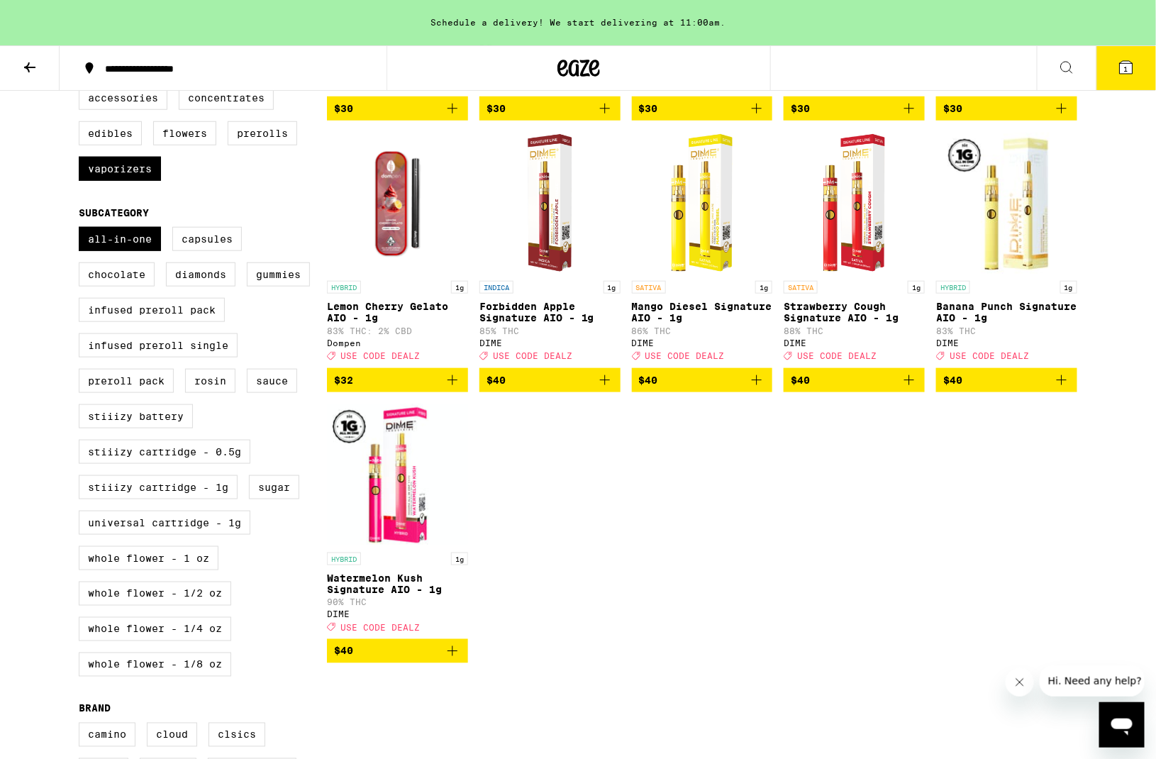
click at [457, 660] on icon "Add to bag" at bounding box center [452, 651] width 17 height 17
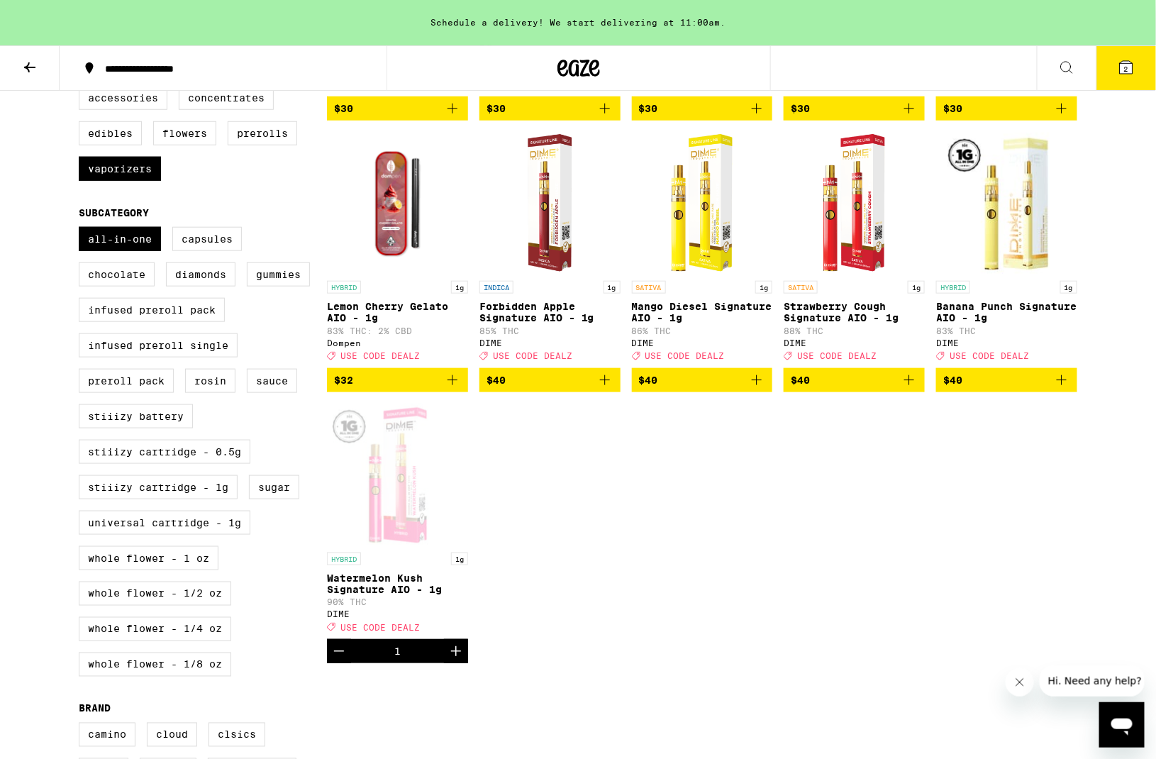
click at [1126, 72] on span "2" at bounding box center [1126, 69] width 4 height 9
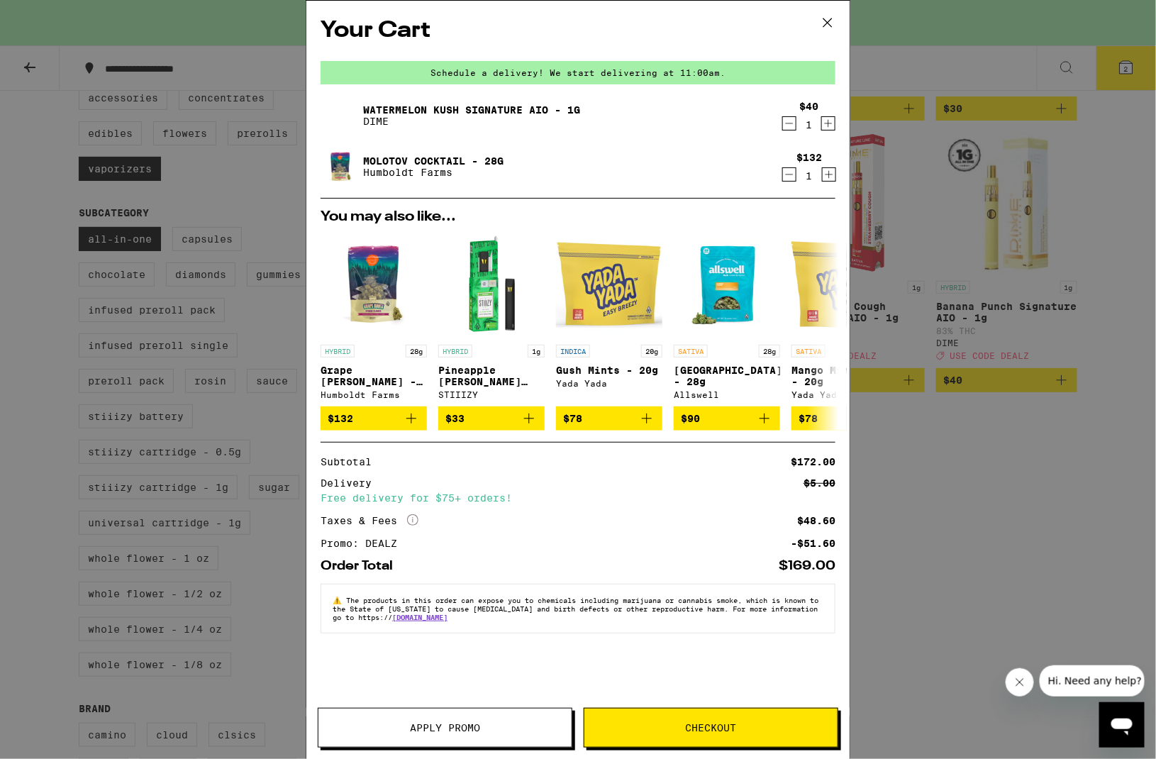
click at [679, 723] on span "Checkout" at bounding box center [710, 728] width 253 height 10
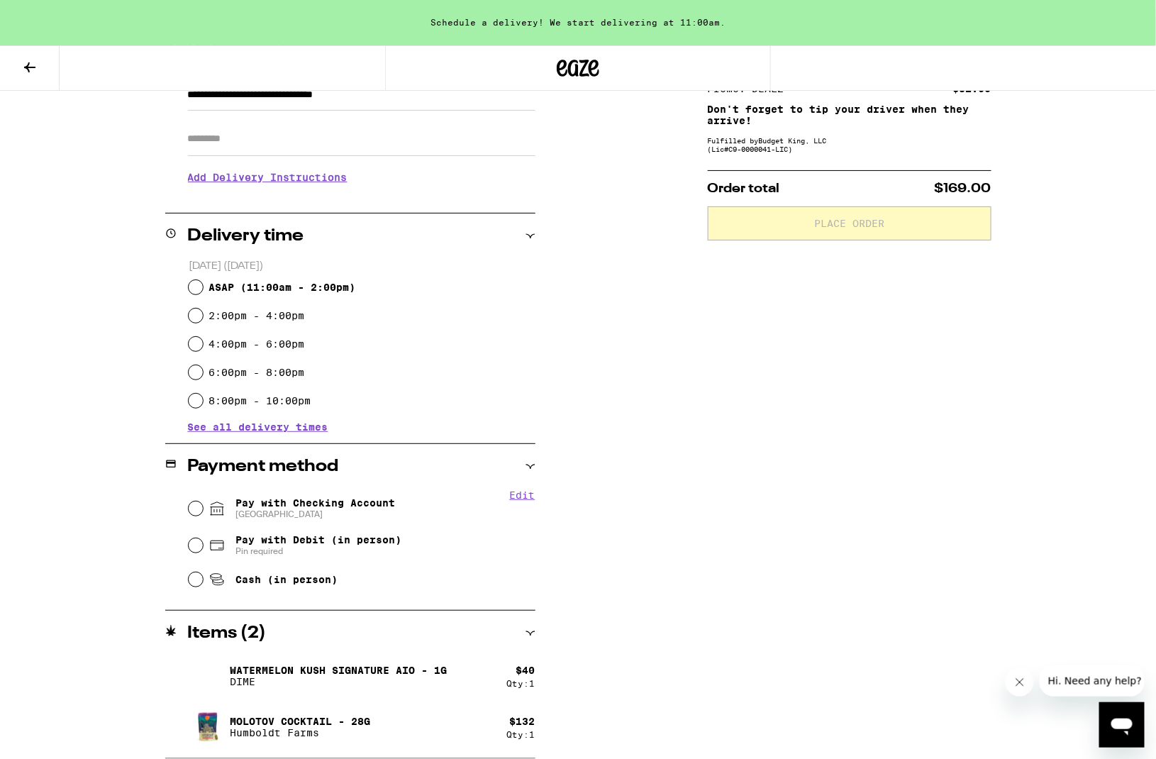
scroll to position [228, 0]
click at [195, 511] on input "Pay with Checking Account CHASE COLLEGE" at bounding box center [196, 510] width 14 height 14
radio input "true"
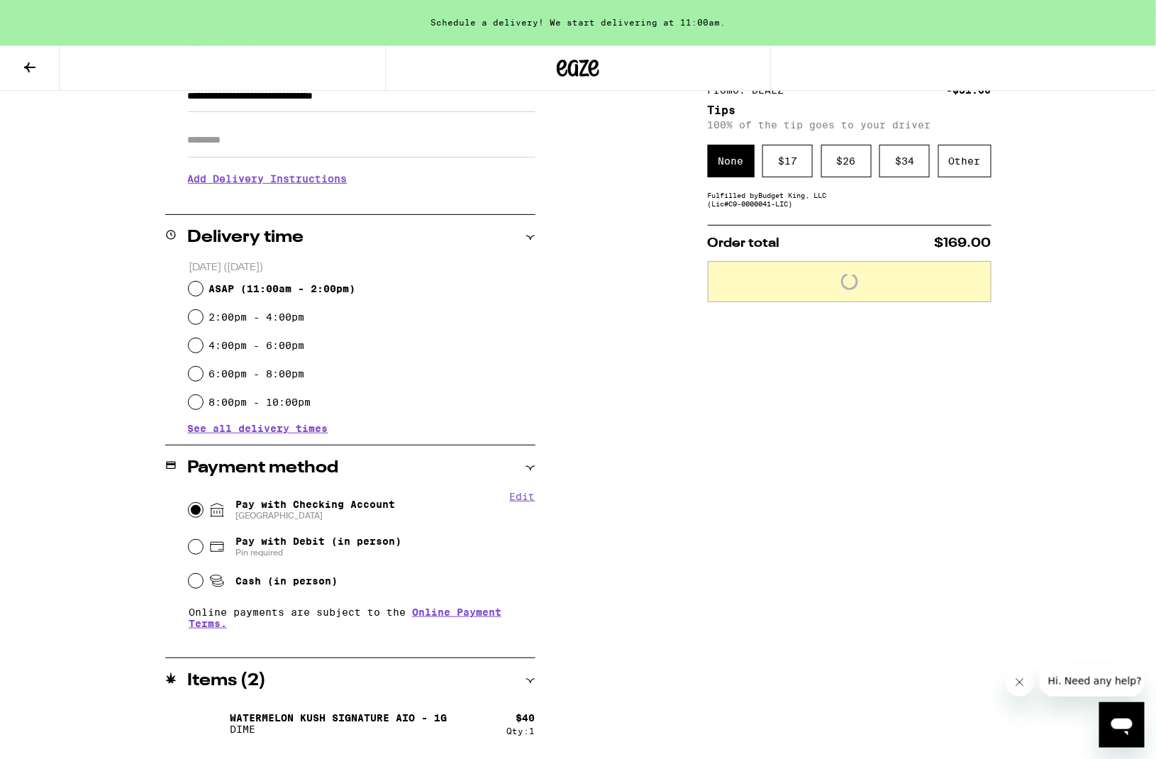
click at [192, 287] on input "ASAP ( 11:00am - 2:00pm )" at bounding box center [196, 289] width 14 height 14
radio input "true"
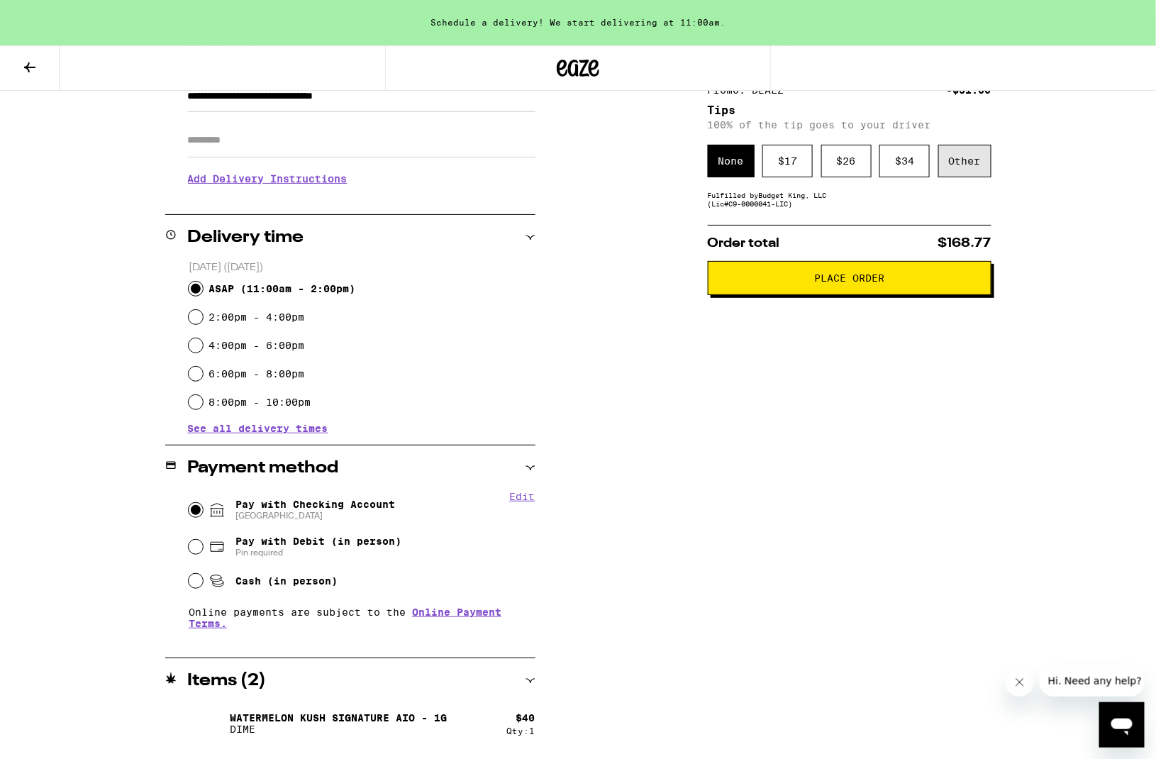
click at [969, 167] on div "Other" at bounding box center [964, 161] width 53 height 33
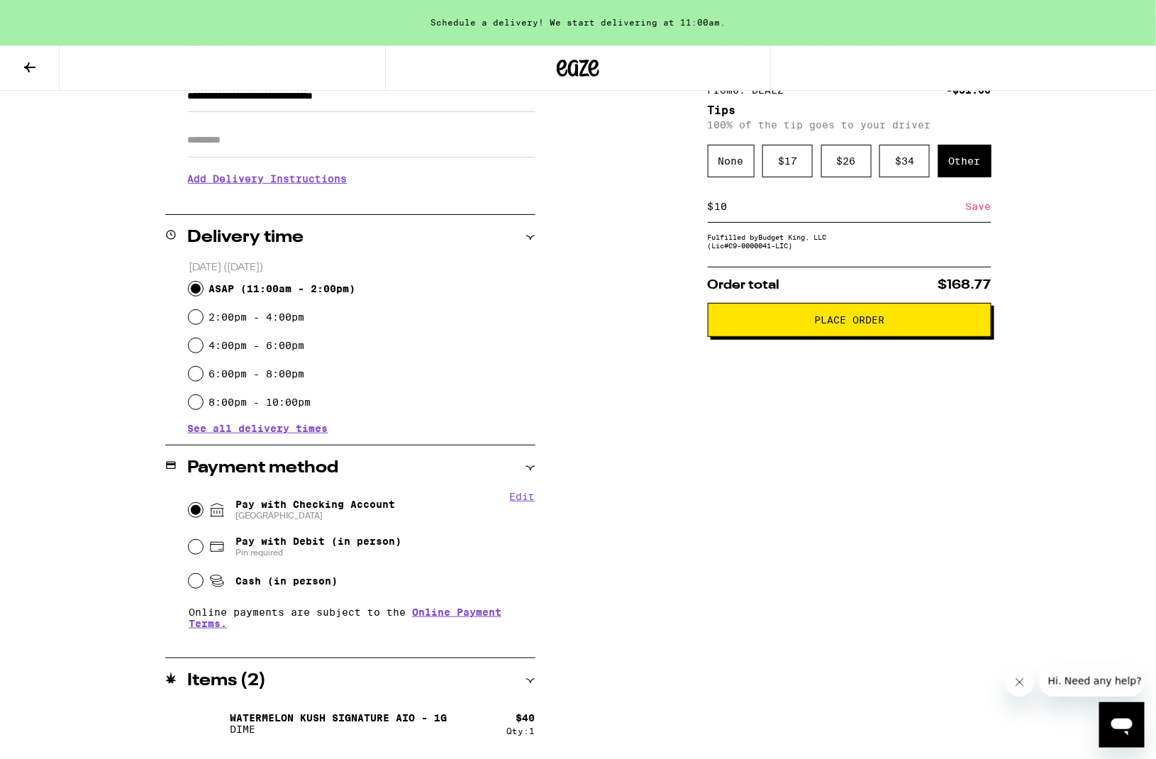
type input "10"
click at [984, 214] on div "Save" at bounding box center [979, 206] width 26 height 31
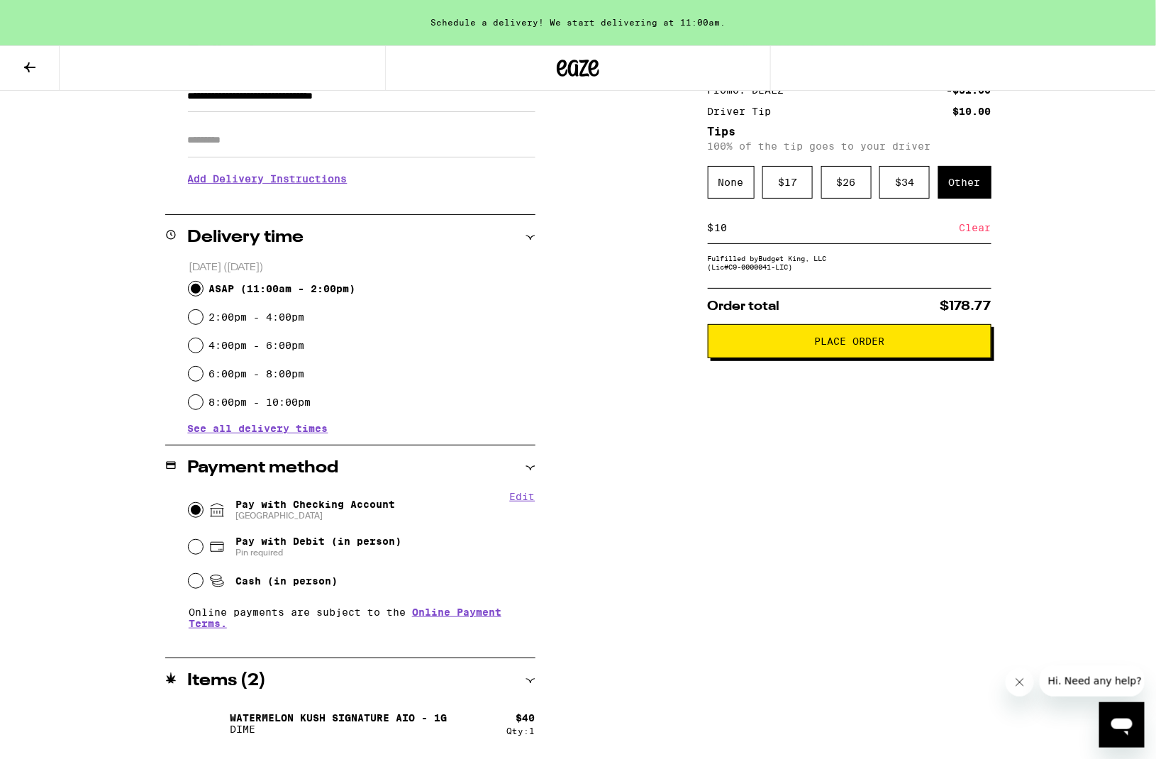
click at [779, 437] on div "Subtotal $172.00 Delivery $5.00 Free delivery for $75+ orders! Taxes & Fees Mor…" at bounding box center [850, 397] width 284 height 817
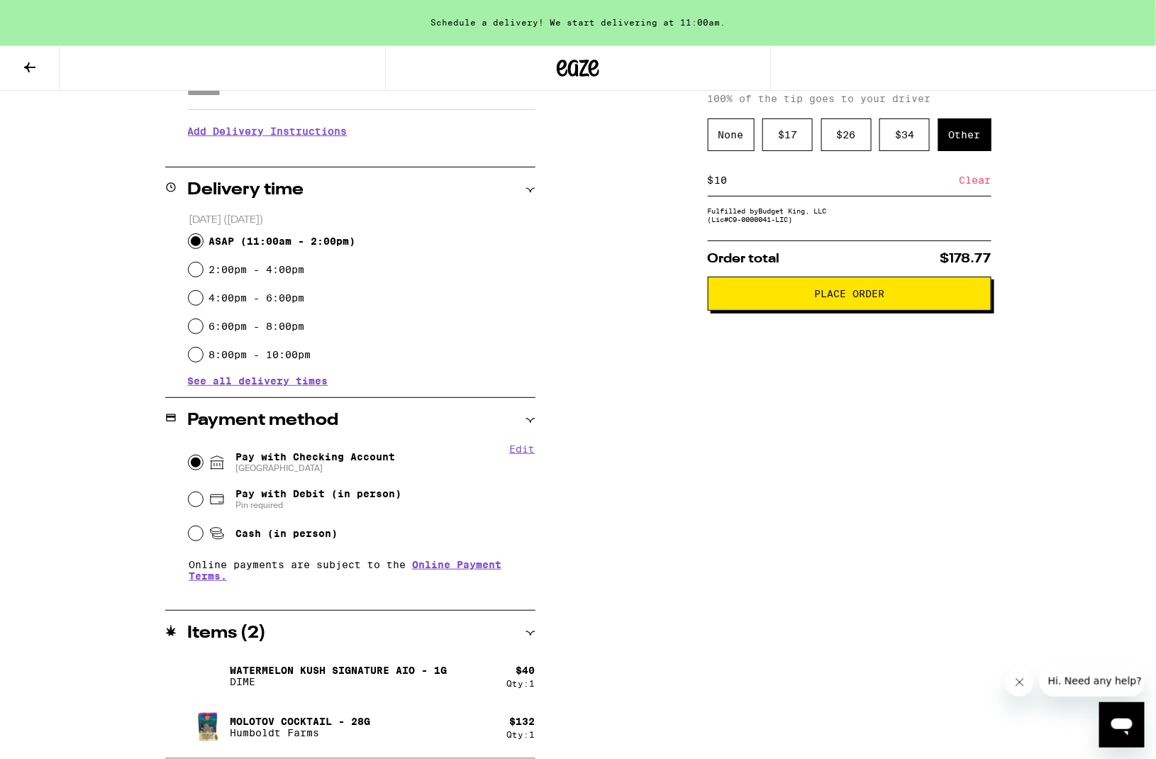
scroll to position [273, 0]
